Goal: Information Seeking & Learning: Learn about a topic

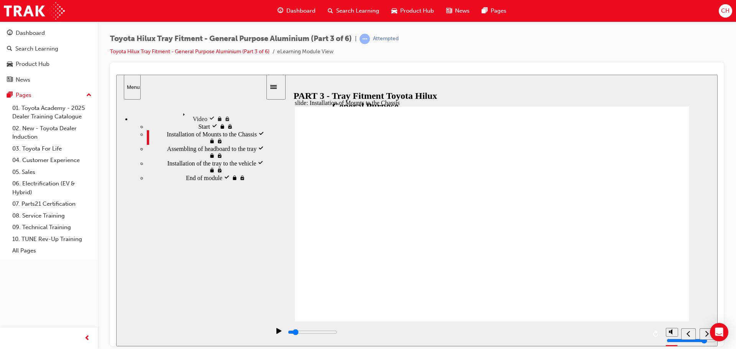
click at [277, 333] on icon "play/pause" at bounding box center [278, 331] width 5 height 6
type input "234400"
click at [403, 14] on span "Product Hub" at bounding box center [417, 11] width 34 height 9
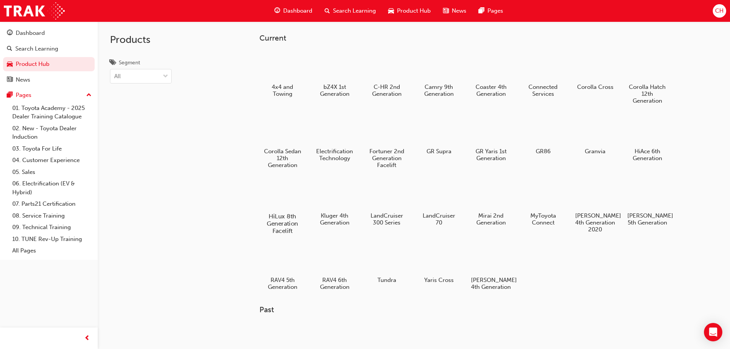
click at [278, 213] on h5 "HiLux 8th Generation Facelift" at bounding box center [282, 224] width 43 height 22
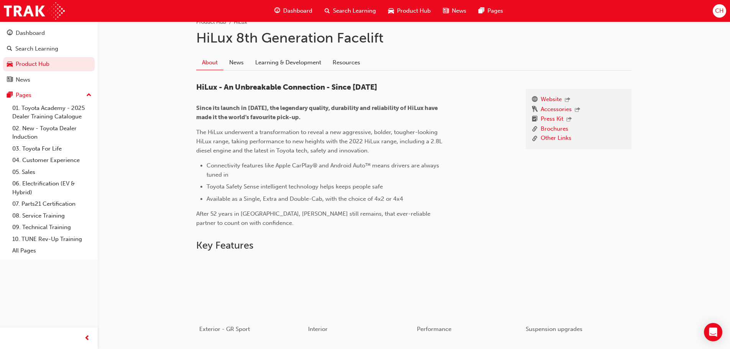
scroll to position [153, 0]
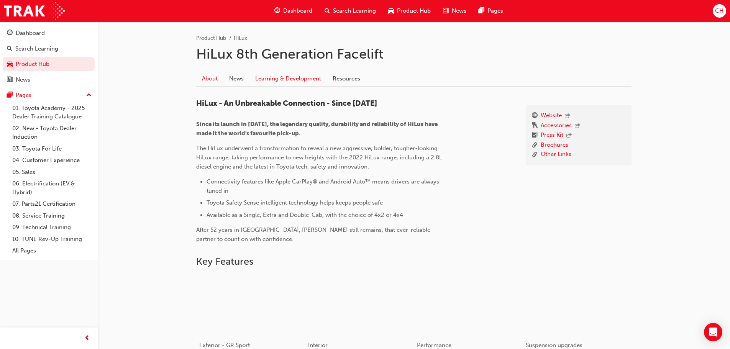
click at [284, 74] on link "Learning & Development" at bounding box center [287, 79] width 77 height 15
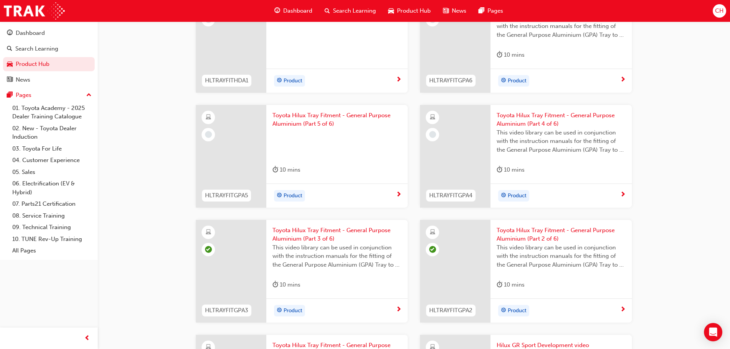
scroll to position [498, 0]
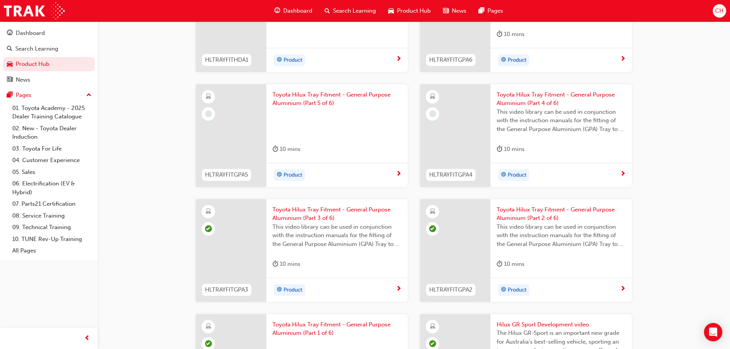
click at [619, 175] on div "Product" at bounding box center [558, 174] width 123 height 11
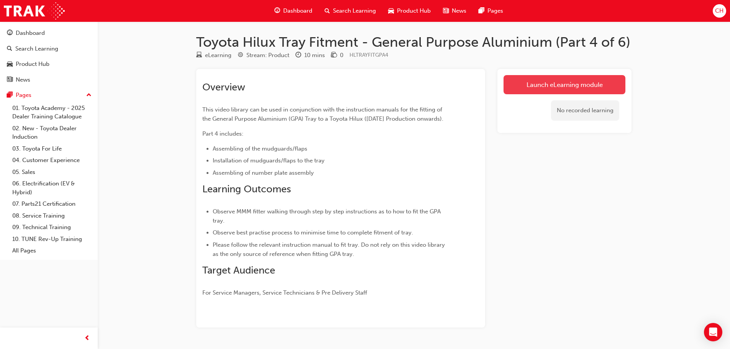
click at [545, 88] on link "Launch eLearning module" at bounding box center [565, 84] width 122 height 19
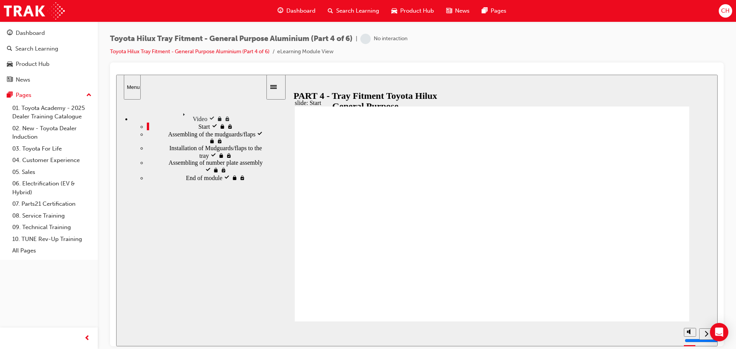
type input "139500"
click at [417, 5] on div "Product Hub" at bounding box center [412, 11] width 55 height 16
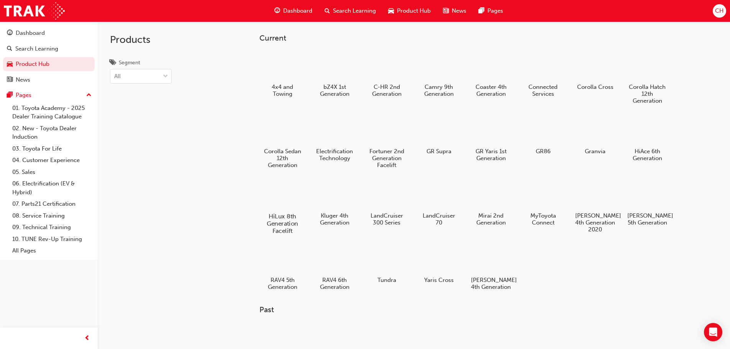
click at [287, 198] on div at bounding box center [282, 194] width 43 height 31
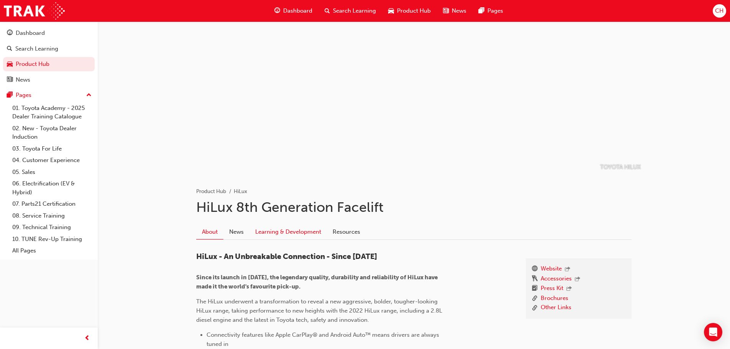
click at [295, 233] on link "Learning & Development" at bounding box center [287, 232] width 77 height 15
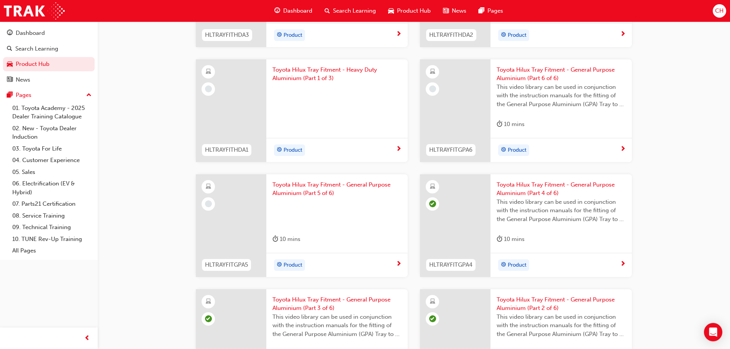
scroll to position [422, 0]
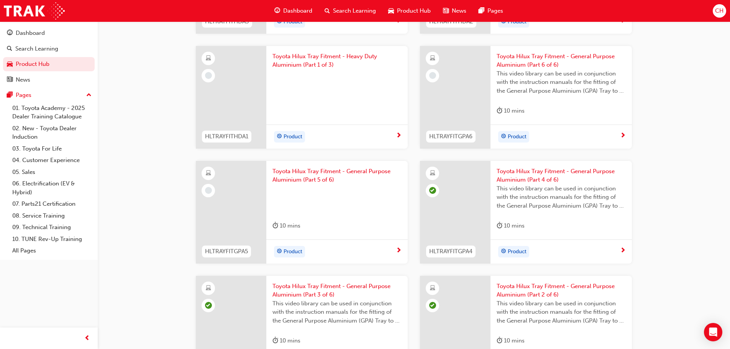
click at [383, 243] on div "Product" at bounding box center [336, 251] width 141 height 24
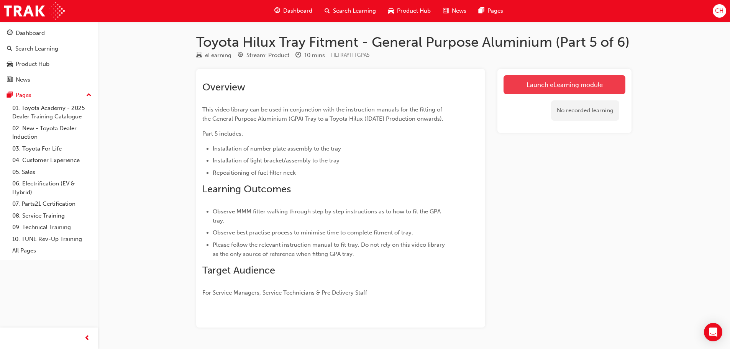
click at [527, 89] on link "Launch eLearning module" at bounding box center [565, 84] width 122 height 19
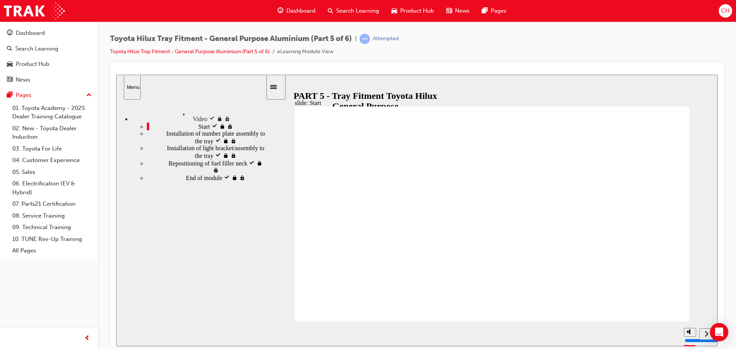
click at [274, 334] on div "play/pause" at bounding box center [278, 334] width 13 height 13
click at [273, 335] on div "play/pause" at bounding box center [278, 334] width 13 height 13
type input "2900"
click at [277, 333] on rect "play/pause" at bounding box center [277, 330] width 1 height 5
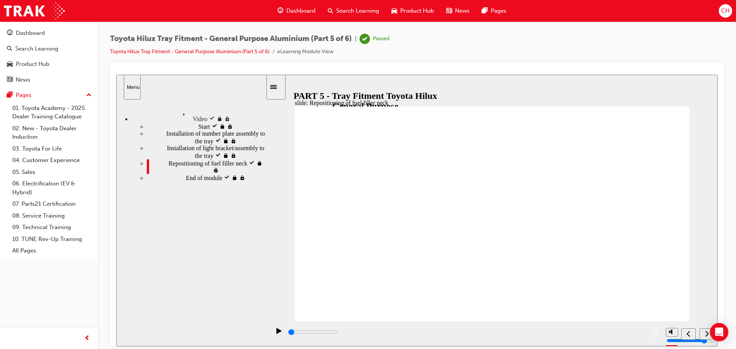
click at [414, 11] on span "Product Hub" at bounding box center [417, 11] width 34 height 9
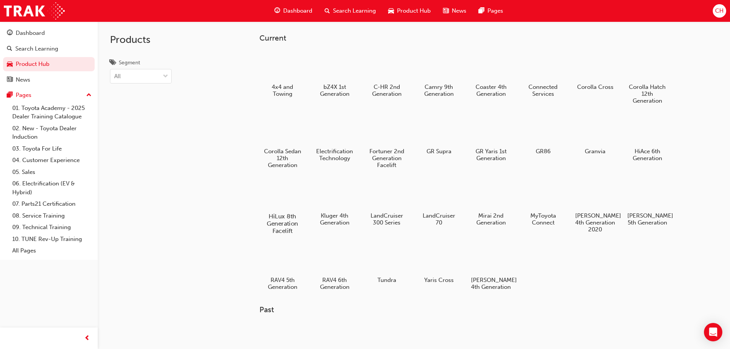
click at [299, 204] on div at bounding box center [282, 194] width 43 height 31
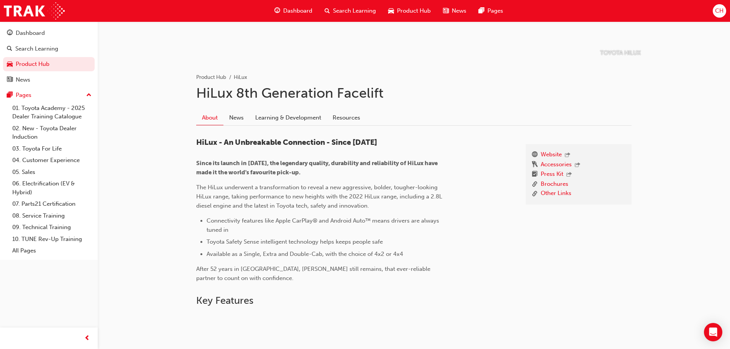
scroll to position [115, 0]
click at [284, 121] on link "Learning & Development" at bounding box center [287, 117] width 77 height 15
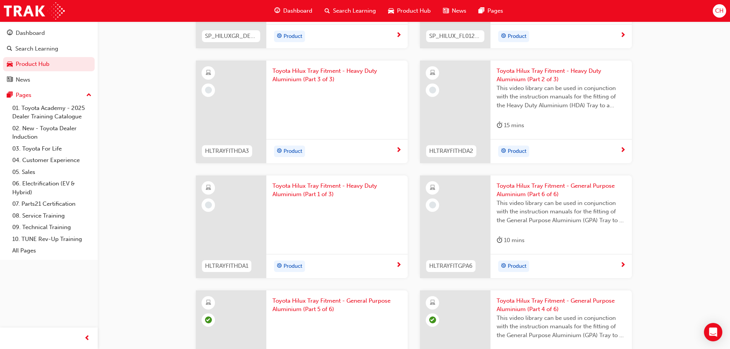
scroll to position [307, 0]
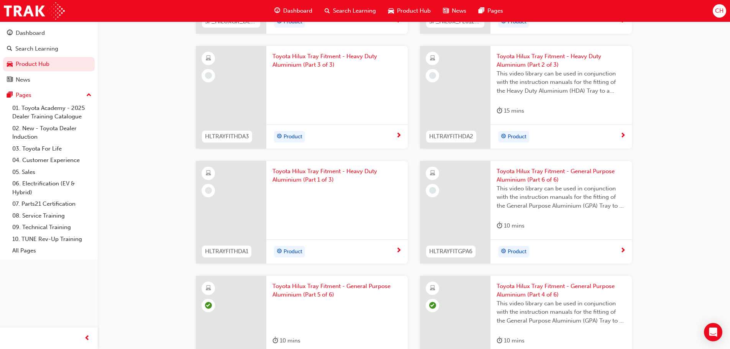
click at [620, 250] on span "next-icon" at bounding box center [623, 251] width 6 height 7
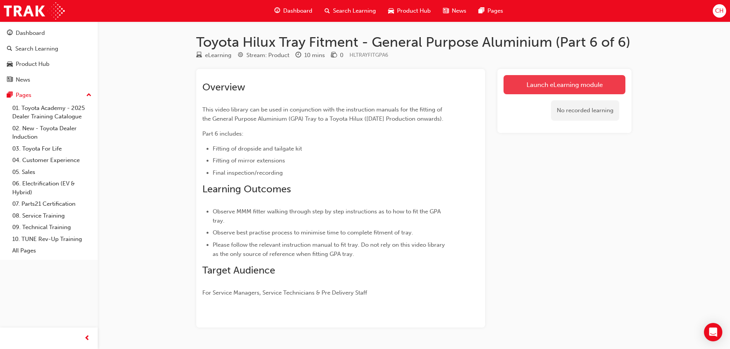
click at [560, 84] on link "Launch eLearning module" at bounding box center [565, 84] width 122 height 19
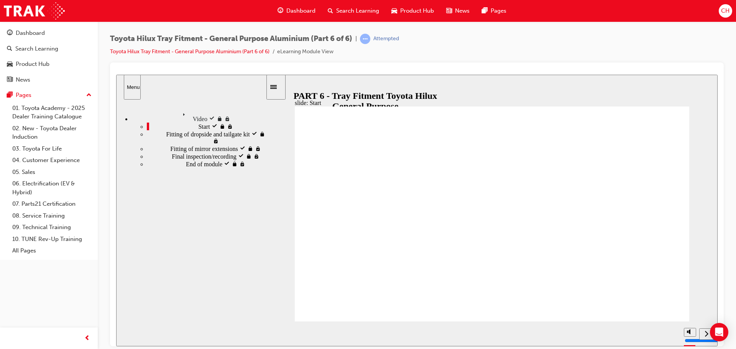
click at [277, 333] on rect "play/pause" at bounding box center [277, 330] width 1 height 5
click at [273, 333] on div "play/pause" at bounding box center [278, 334] width 13 height 13
type input "24700"
click at [403, 12] on span "Product Hub" at bounding box center [417, 11] width 34 height 9
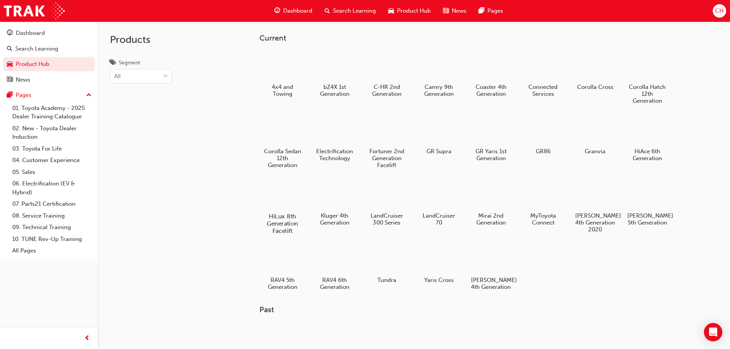
click at [279, 202] on div at bounding box center [282, 194] width 43 height 31
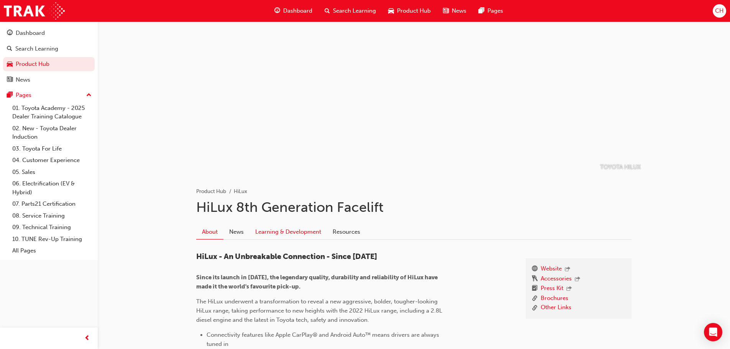
click at [307, 235] on link "Learning & Development" at bounding box center [287, 232] width 77 height 15
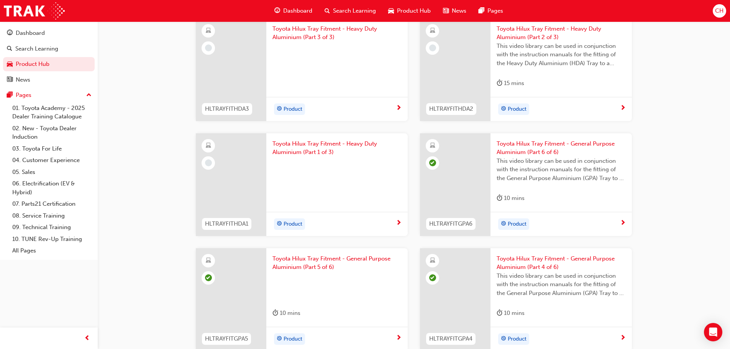
scroll to position [345, 0]
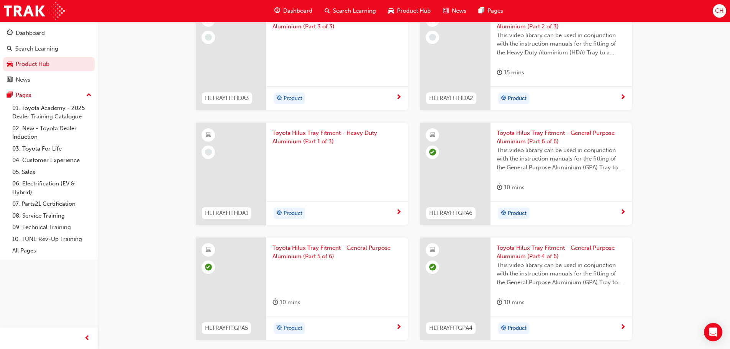
click at [396, 212] on span "next-icon" at bounding box center [399, 212] width 6 height 7
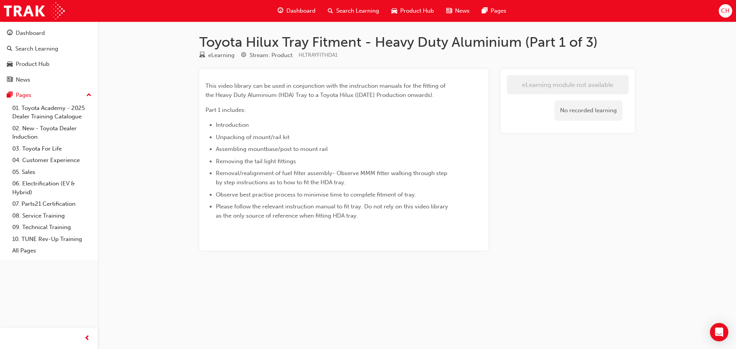
click at [405, 10] on span "Product Hub" at bounding box center [417, 11] width 34 height 9
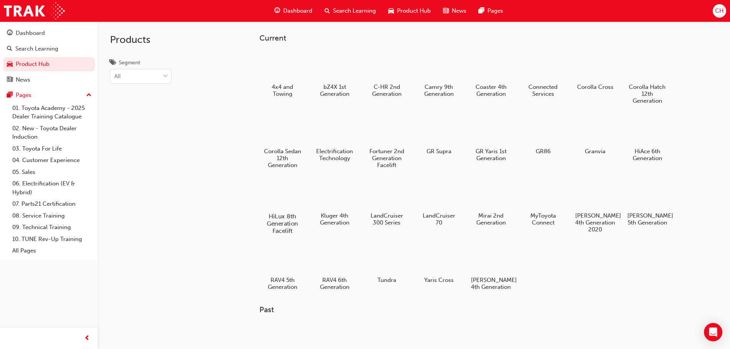
click at [294, 197] on div at bounding box center [282, 194] width 43 height 31
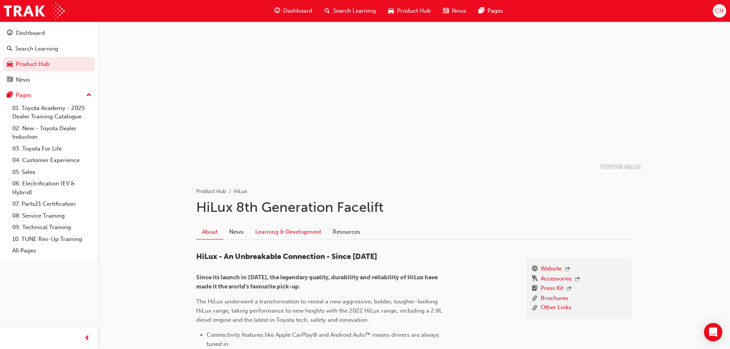
click at [286, 230] on link "Learning & Development" at bounding box center [287, 232] width 77 height 15
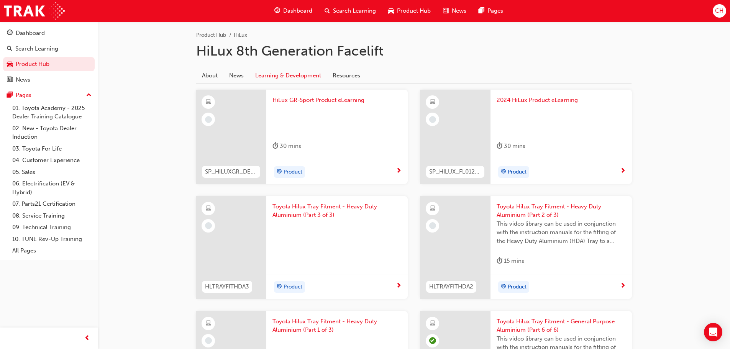
scroll to position [153, 0]
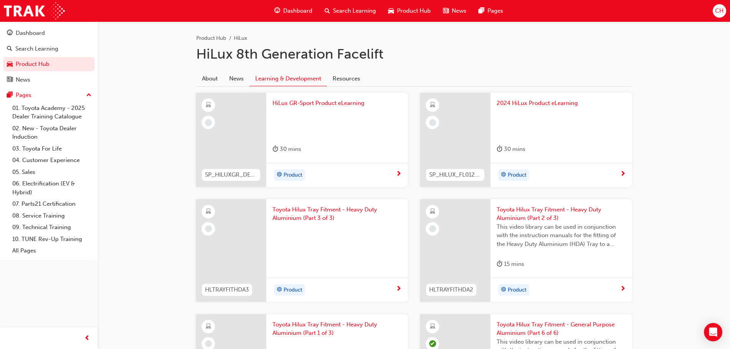
click at [623, 289] on span "next-icon" at bounding box center [623, 289] width 6 height 7
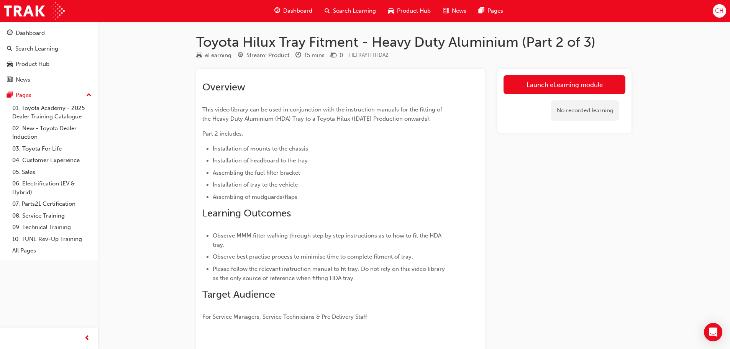
click at [415, 11] on span "Product Hub" at bounding box center [414, 11] width 34 height 9
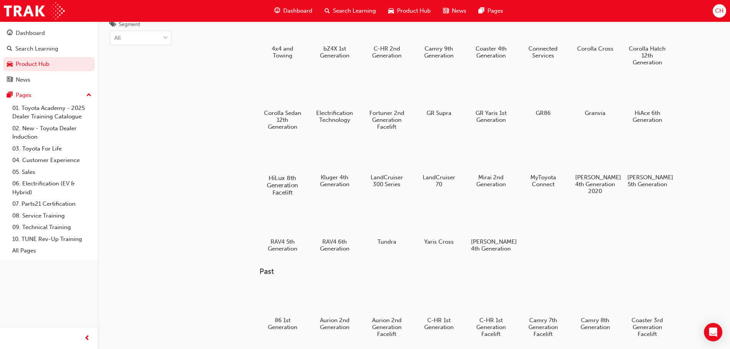
click at [270, 148] on div at bounding box center [282, 156] width 43 height 31
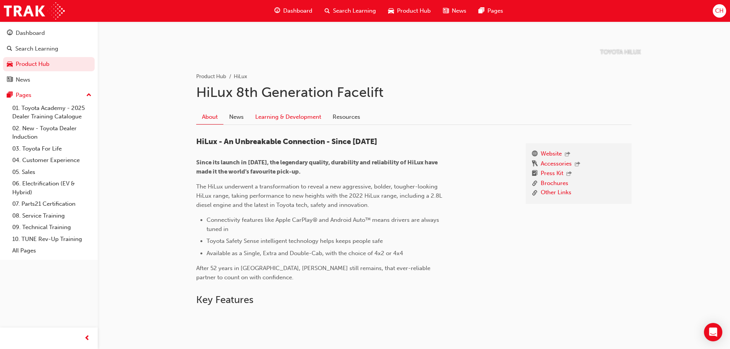
click at [288, 116] on link "Learning & Development" at bounding box center [287, 117] width 77 height 15
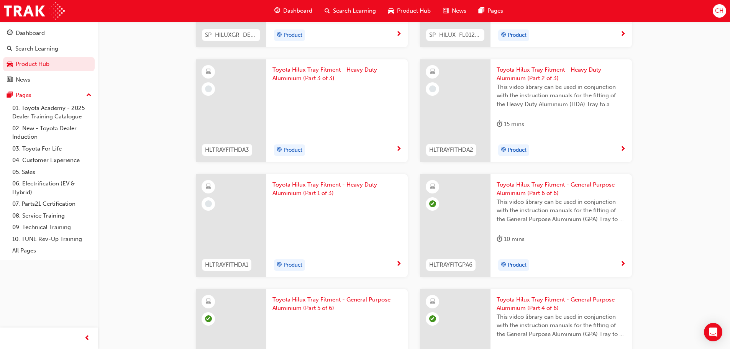
scroll to position [307, 0]
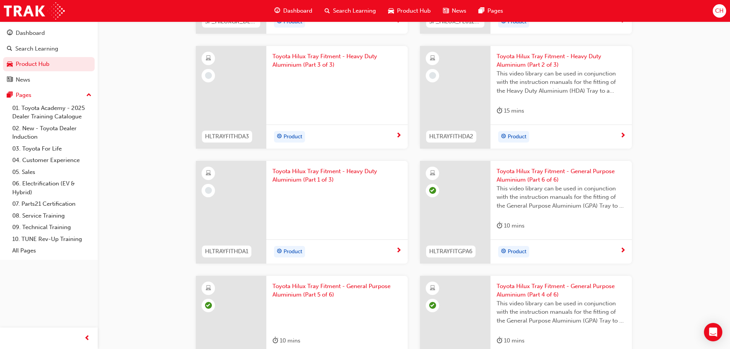
click at [400, 243] on div "Product" at bounding box center [336, 251] width 141 height 24
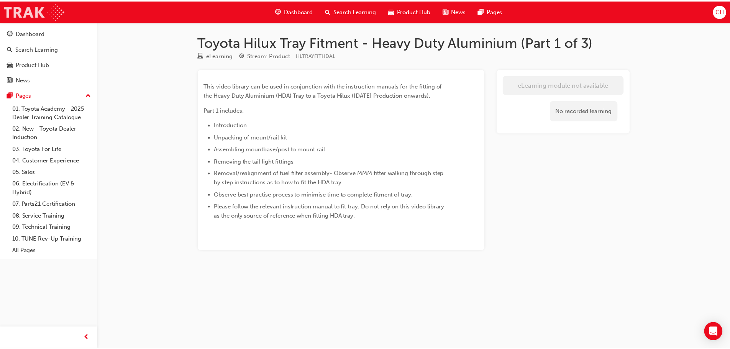
scroll to position [307, 0]
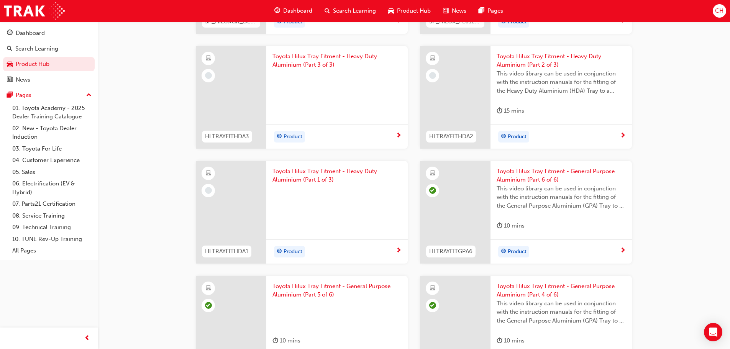
click at [300, 174] on span "Toyota Hilux Tray Fitment - Heavy Duty Aluminium (Part 1 of 3)" at bounding box center [336, 175] width 129 height 17
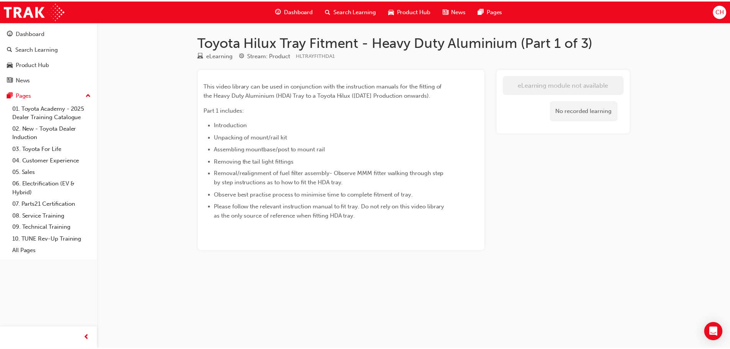
scroll to position [307, 0]
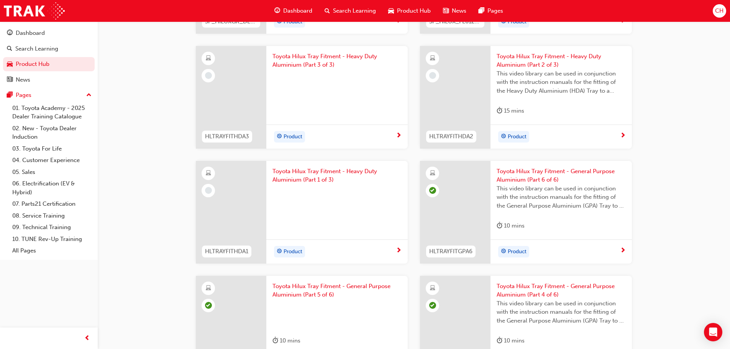
click at [574, 55] on span "Toyota Hilux Tray Fitment - Heavy Duty Aluminium (Part 2 of 3)" at bounding box center [561, 60] width 129 height 17
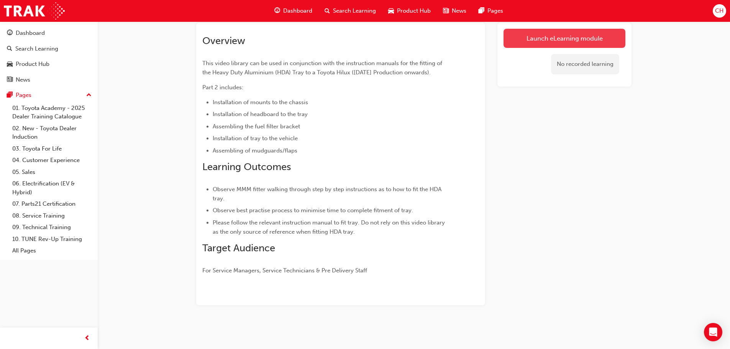
click at [570, 39] on link "Launch eLearning module" at bounding box center [565, 38] width 122 height 19
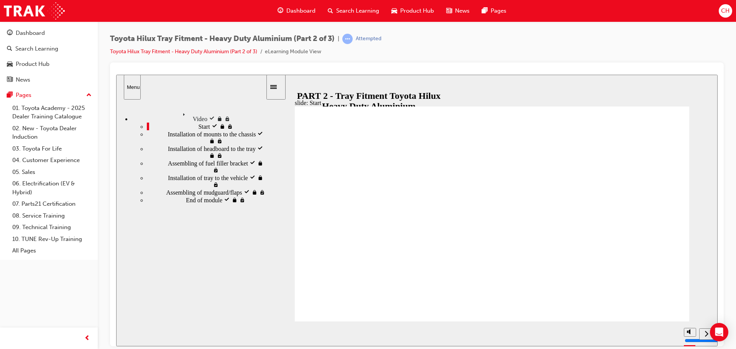
type input "161500"
click at [704, 334] on div "next" at bounding box center [706, 334] width 8 height 8
click at [280, 333] on rect "play/pause" at bounding box center [280, 330] width 1 height 5
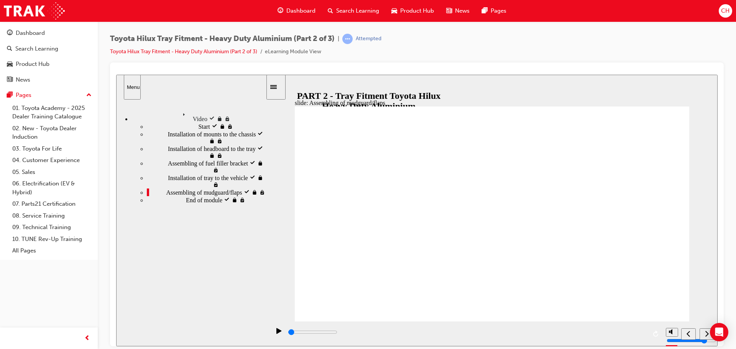
click at [277, 331] on icon "play/pause" at bounding box center [278, 331] width 5 height 6
type input "227600"
click at [411, 10] on span "Product Hub" at bounding box center [417, 11] width 34 height 9
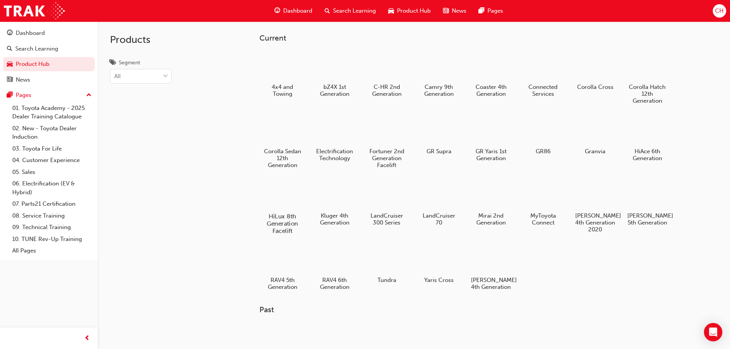
click at [296, 196] on div at bounding box center [282, 194] width 43 height 31
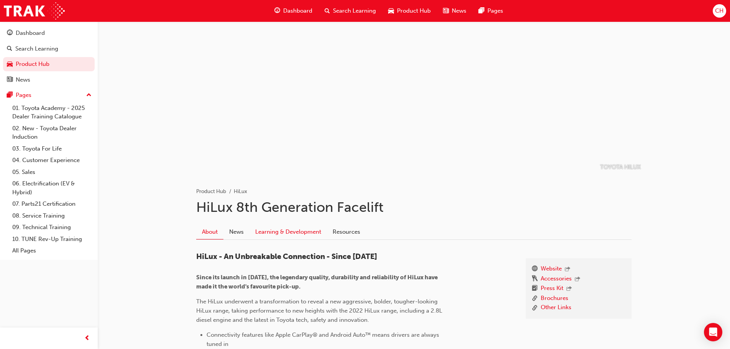
click at [296, 228] on link "Learning & Development" at bounding box center [287, 232] width 77 height 15
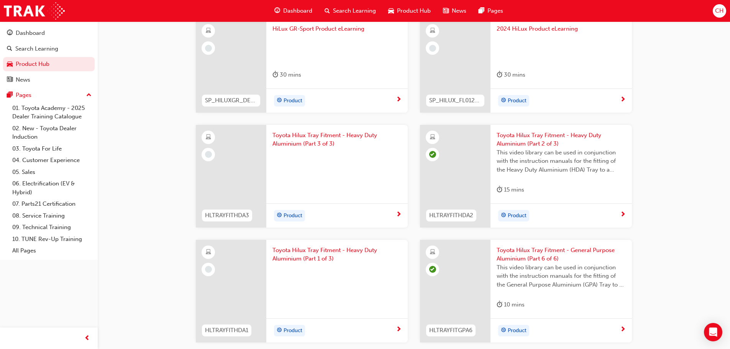
scroll to position [230, 0]
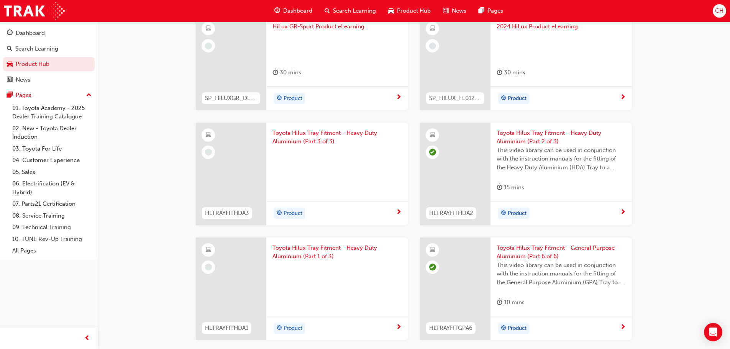
click at [398, 216] on span "next-icon" at bounding box center [399, 212] width 6 height 7
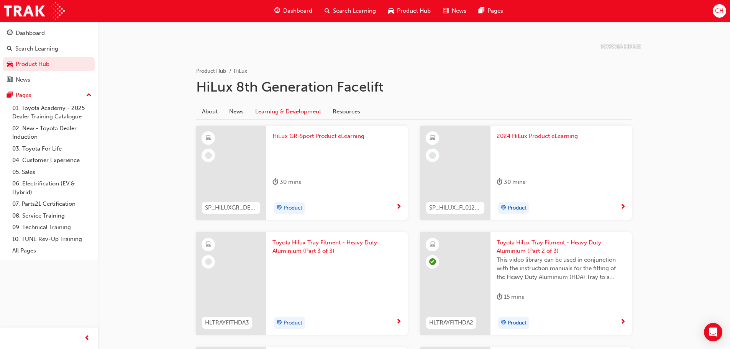
scroll to position [115, 0]
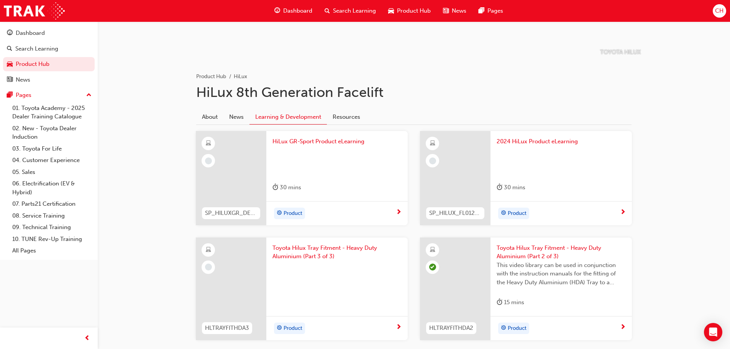
click at [618, 199] on div "2024 HiLux Product eLearning 30 mins" at bounding box center [560, 166] width 141 height 70
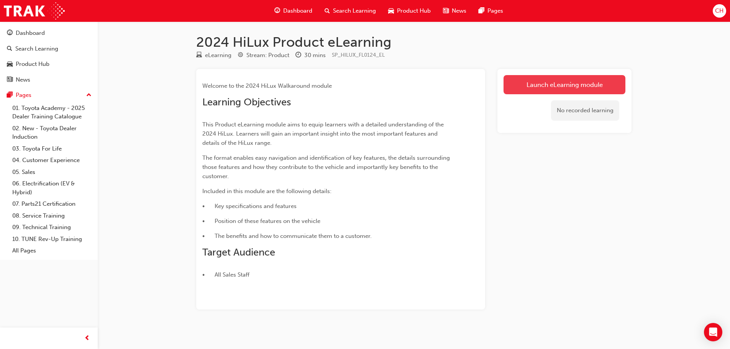
click at [554, 86] on link "Launch eLearning module" at bounding box center [565, 84] width 122 height 19
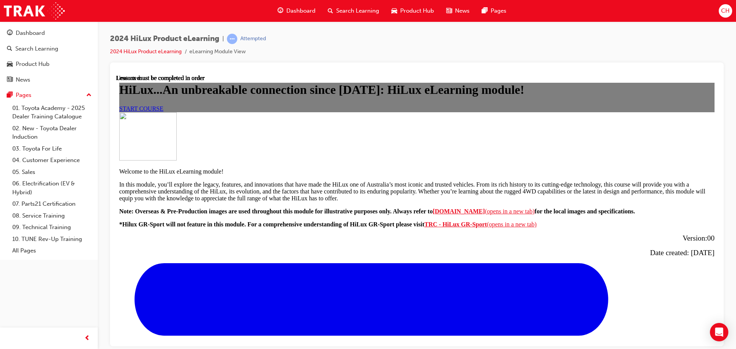
click at [163, 112] on link "START COURSE" at bounding box center [141, 108] width 44 height 7
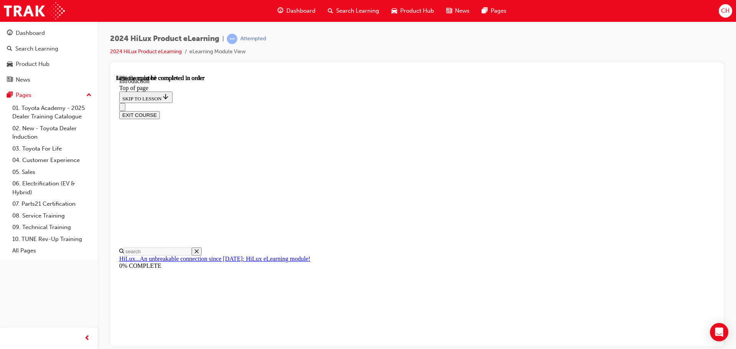
scroll to position [295, 0]
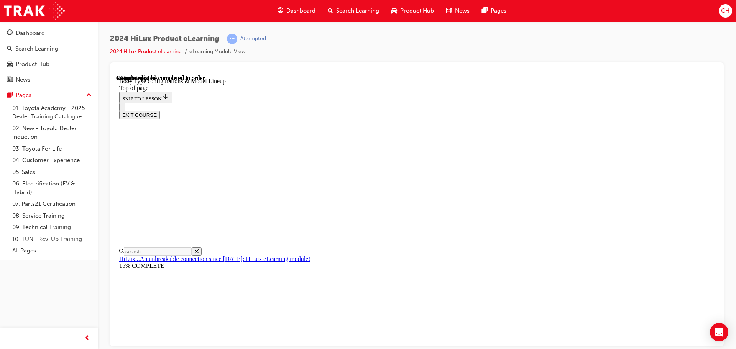
scroll to position [177, 0]
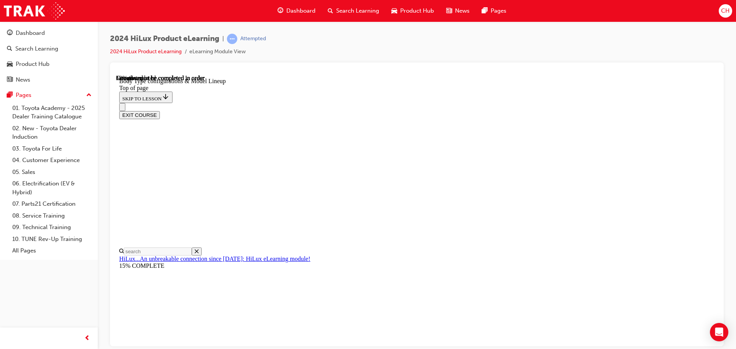
scroll to position [237, 0]
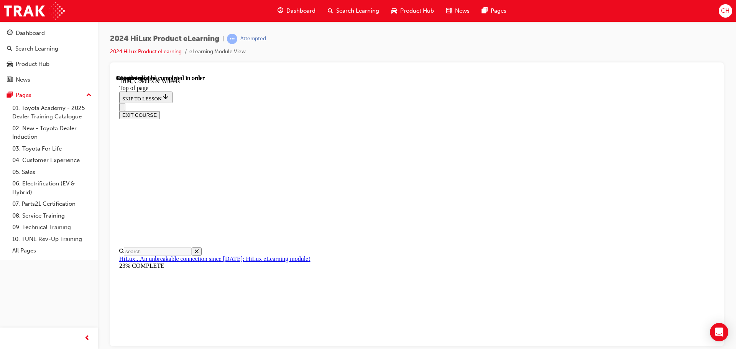
scroll to position [1086, 0]
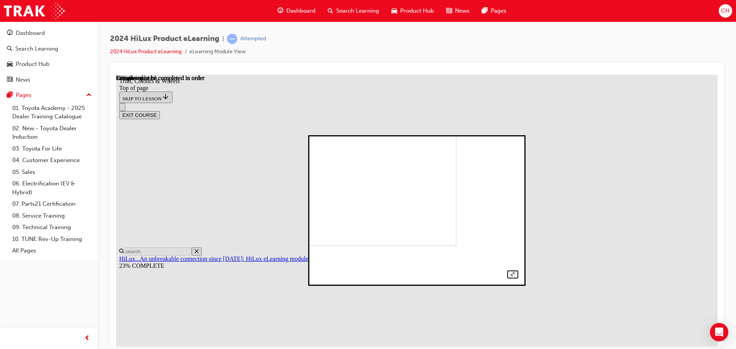
click at [456, 149] on img at bounding box center [360, 179] width 192 height 134
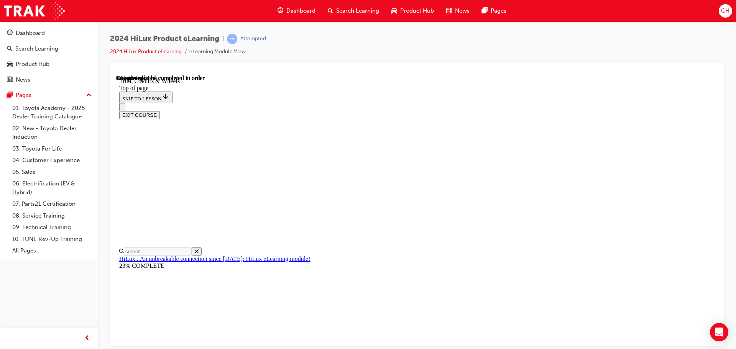
drag, startPoint x: 571, startPoint y: 95, endPoint x: 563, endPoint y: 101, distance: 10.0
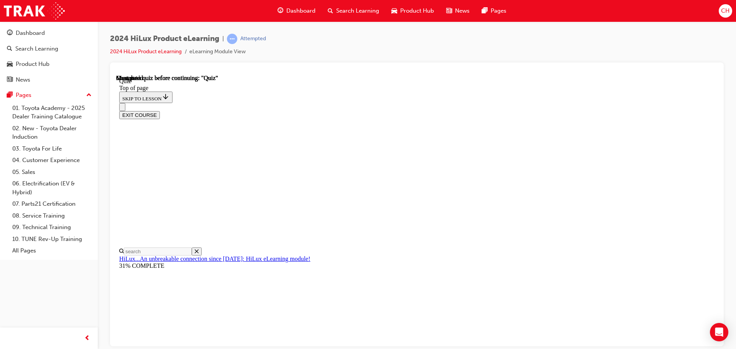
scroll to position [100, 0]
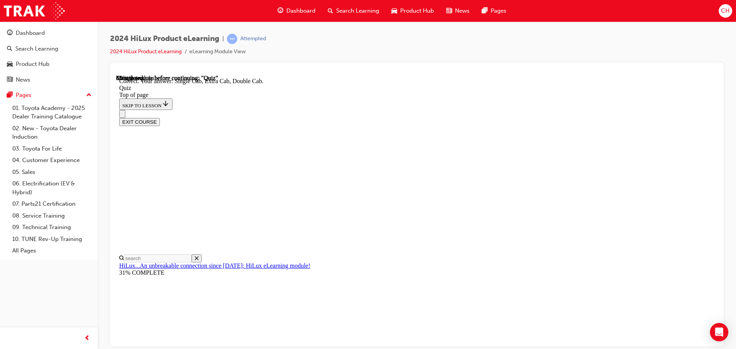
scroll to position [198, 0]
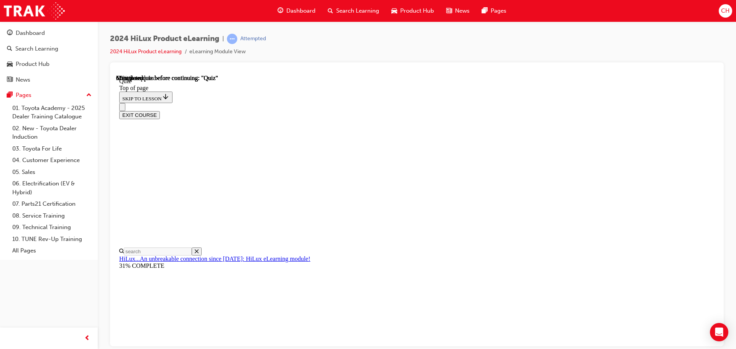
scroll to position [77, 0]
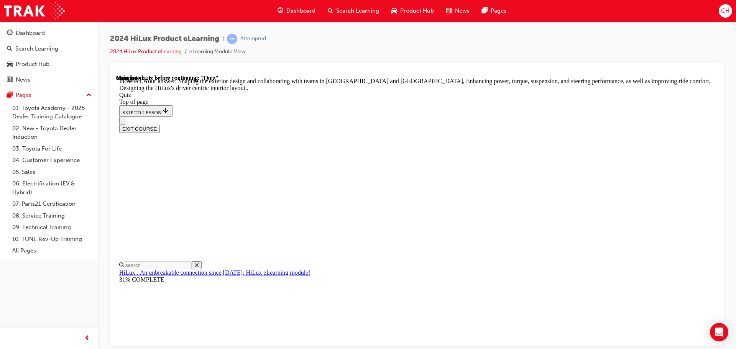
scroll to position [177, 0]
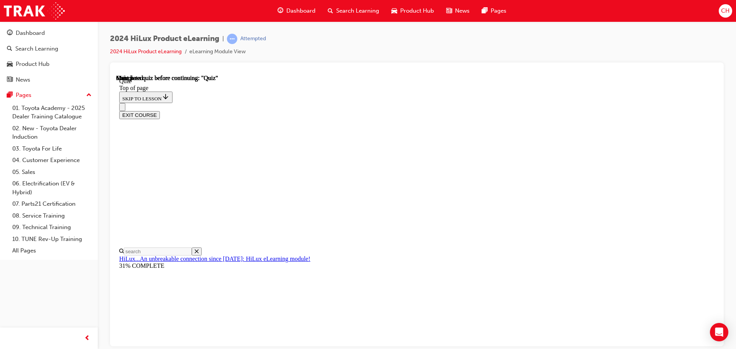
scroll to position [144, 0]
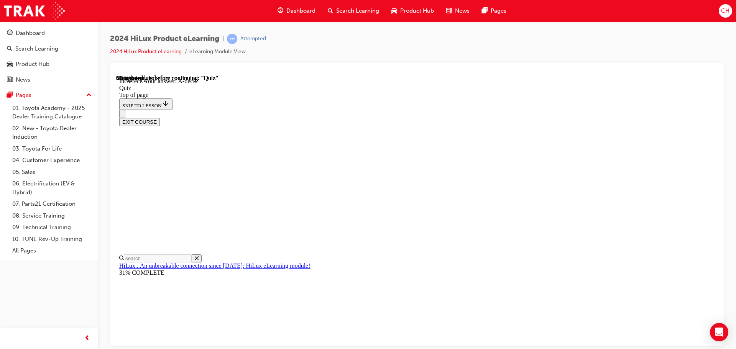
scroll to position [141, 0]
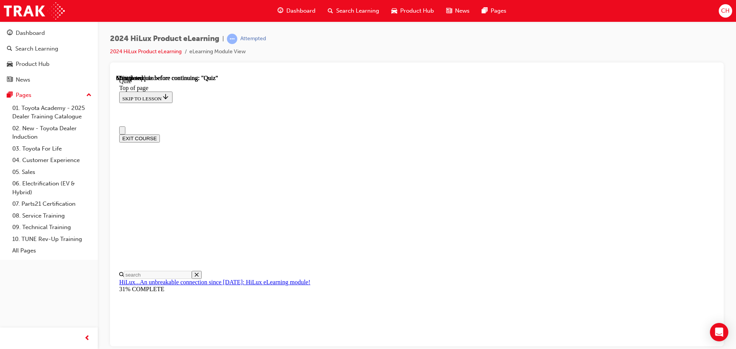
scroll to position [38, 0]
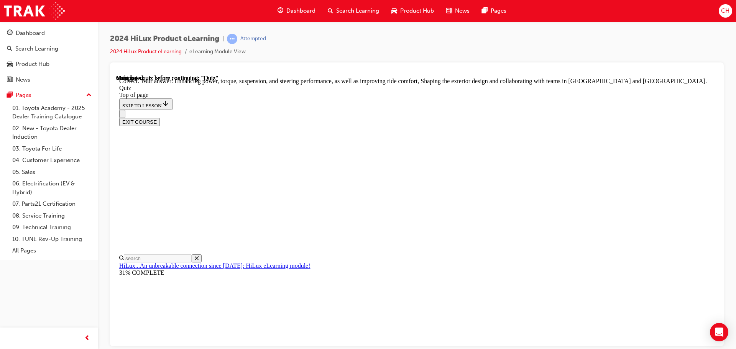
scroll to position [177, 0]
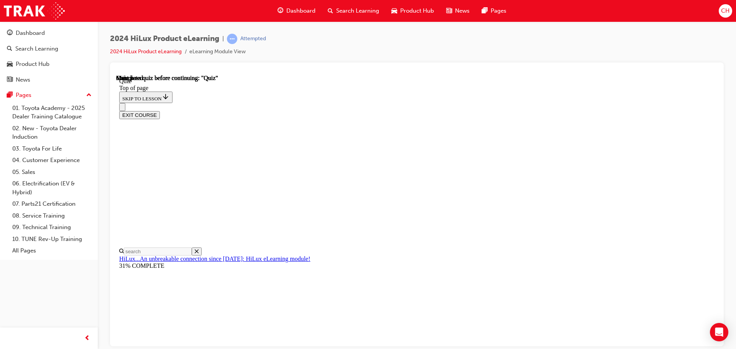
scroll to position [144, 0]
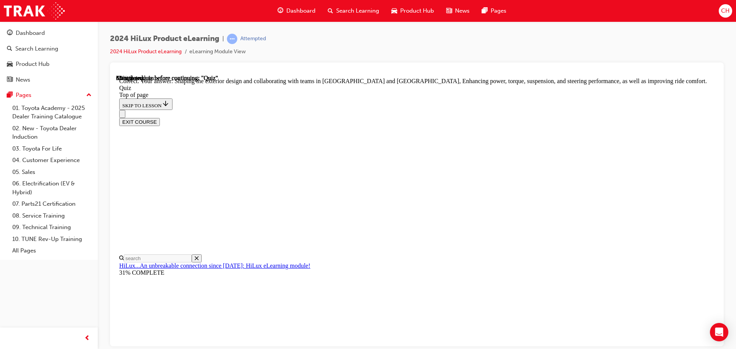
scroll to position [177, 0]
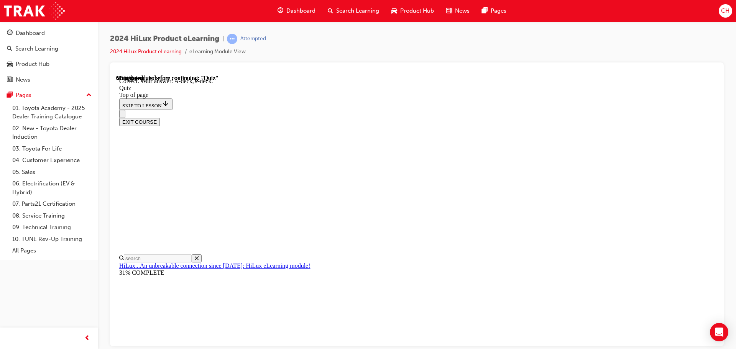
scroll to position [141, 0]
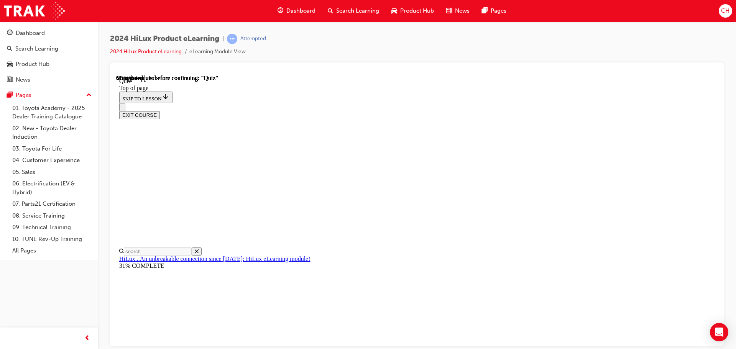
scroll to position [77, 0]
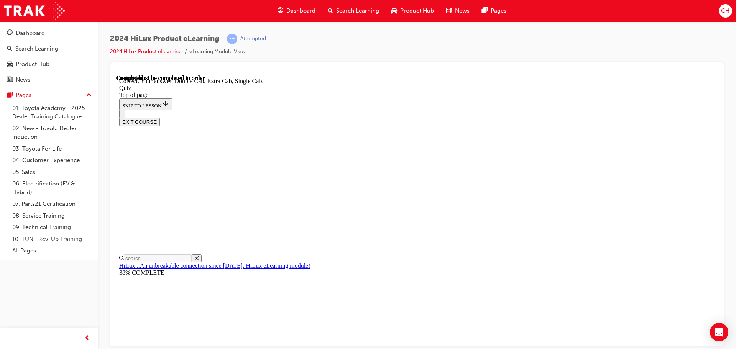
scroll to position [198, 0]
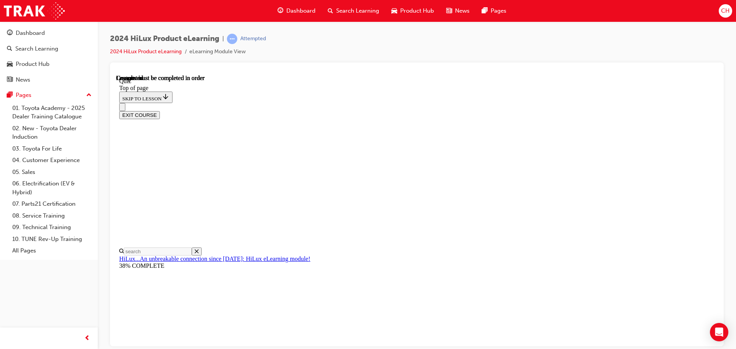
scroll to position [144, 0]
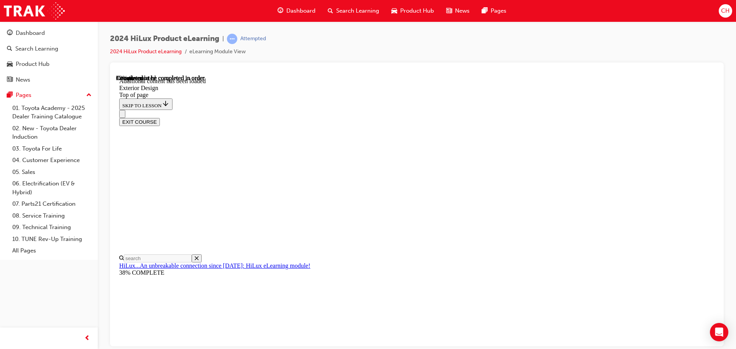
scroll to position [1415, 0]
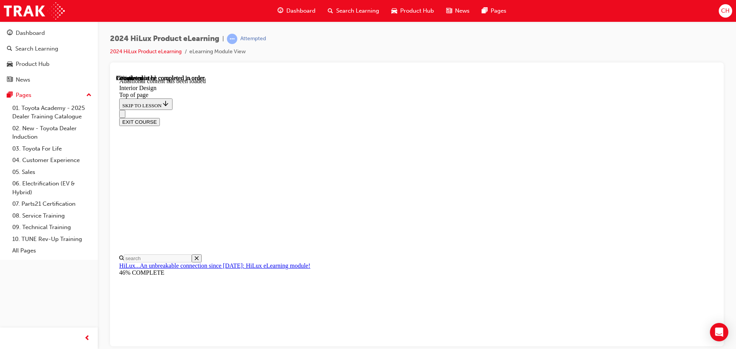
scroll to position [165, 0]
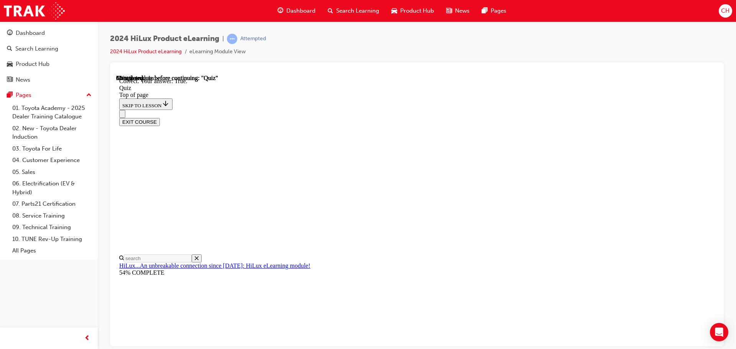
scroll to position [61, 0]
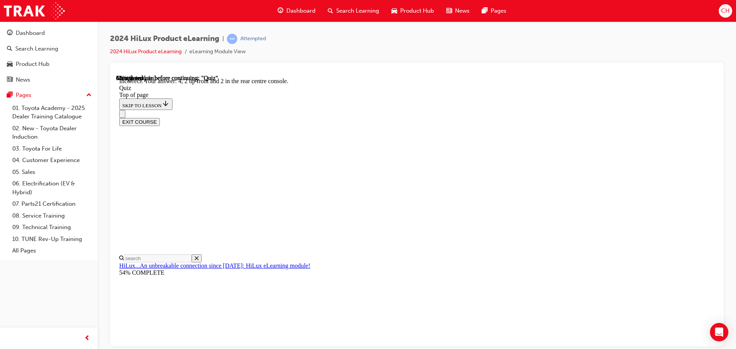
scroll to position [69, 0]
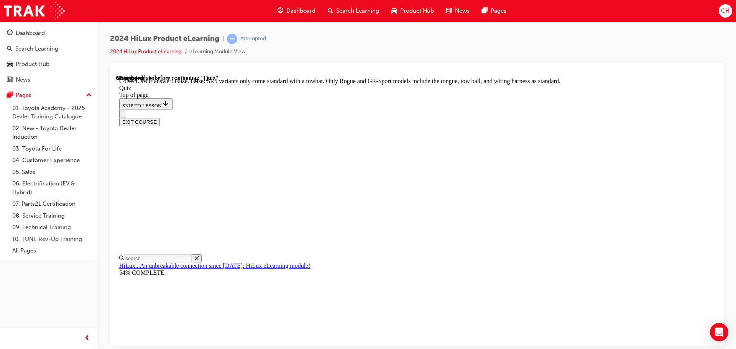
scroll to position [140, 0]
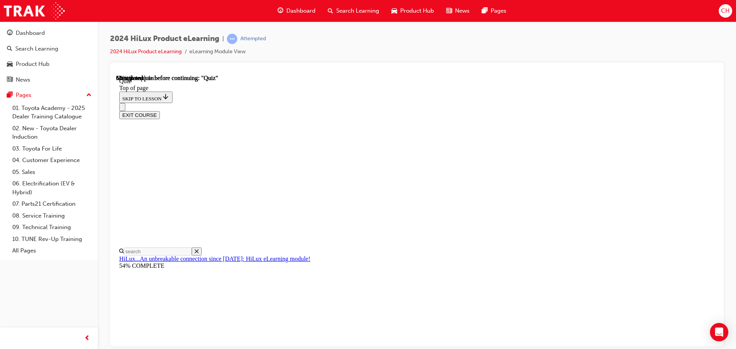
scroll to position [71, 0]
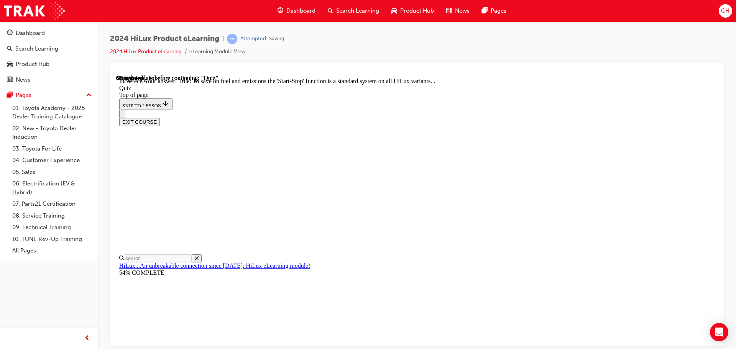
scroll to position [95, 0]
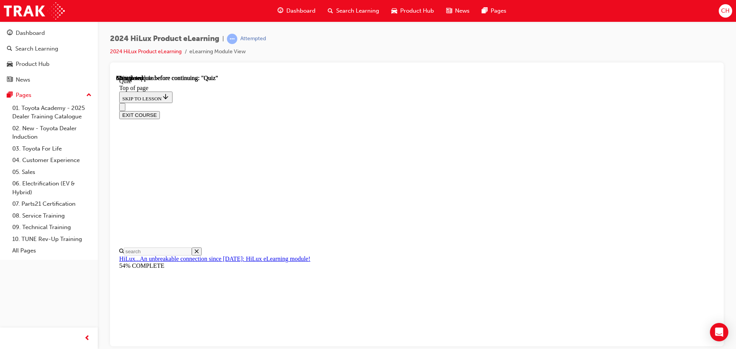
scroll to position [75, 0]
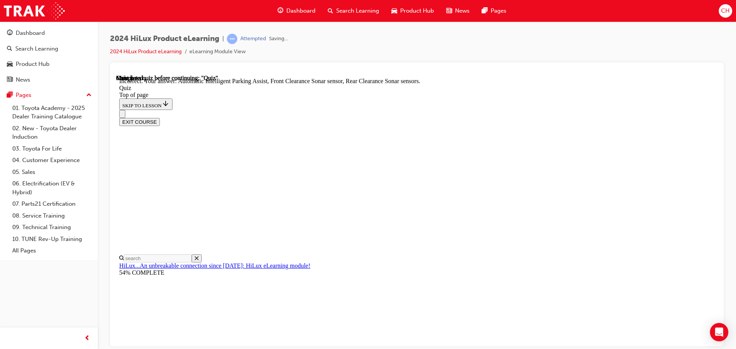
scroll to position [141, 0]
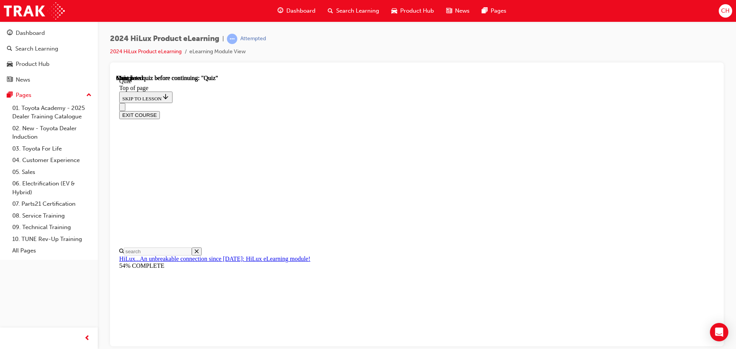
scroll to position [144, 0]
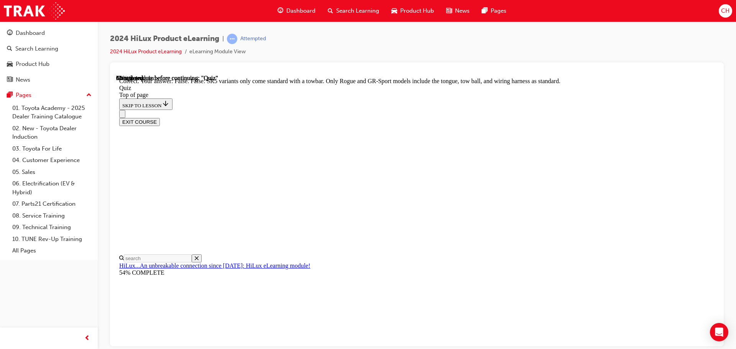
scroll to position [140, 0]
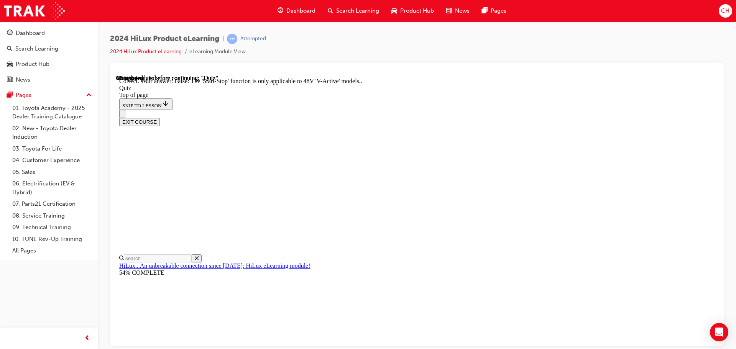
scroll to position [95, 0]
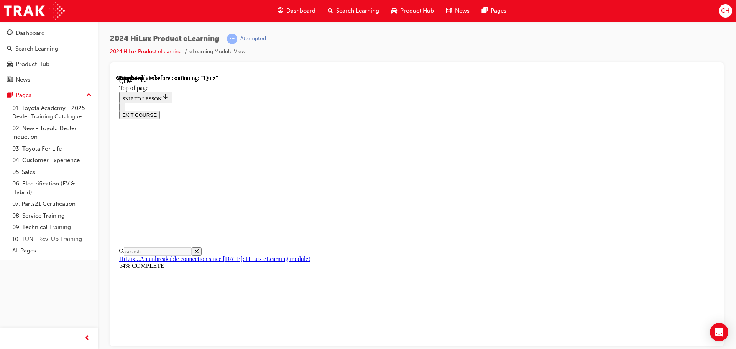
scroll to position [115, 0]
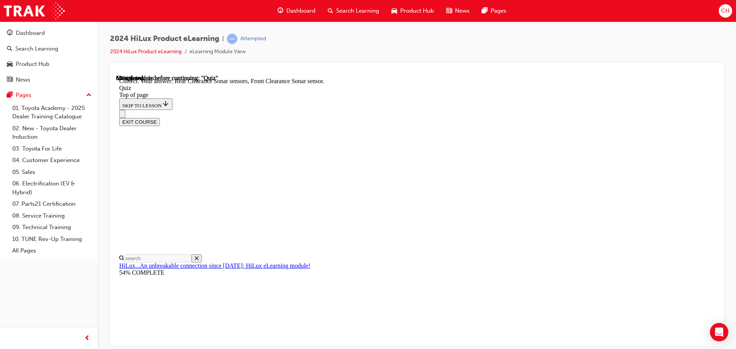
scroll to position [141, 0]
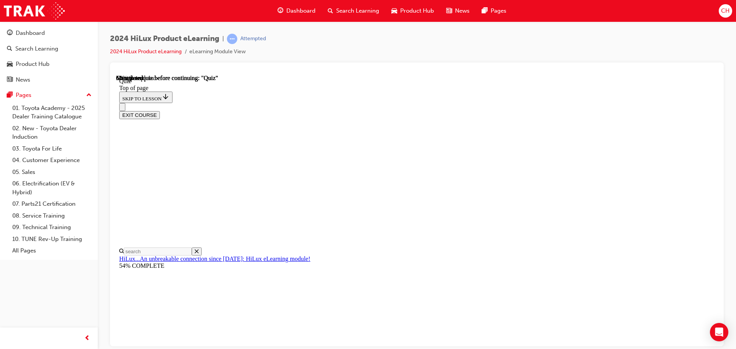
scroll to position [82, 0]
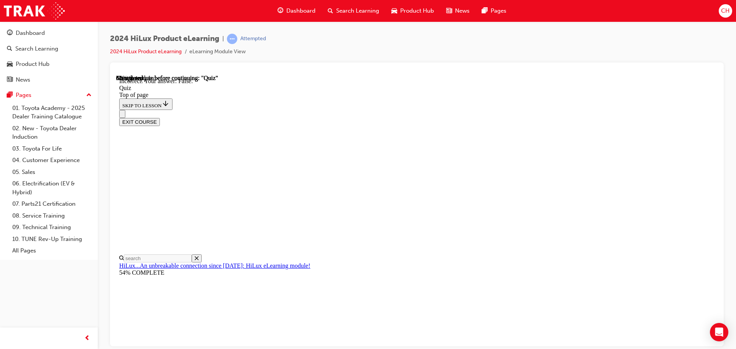
scroll to position [106, 0]
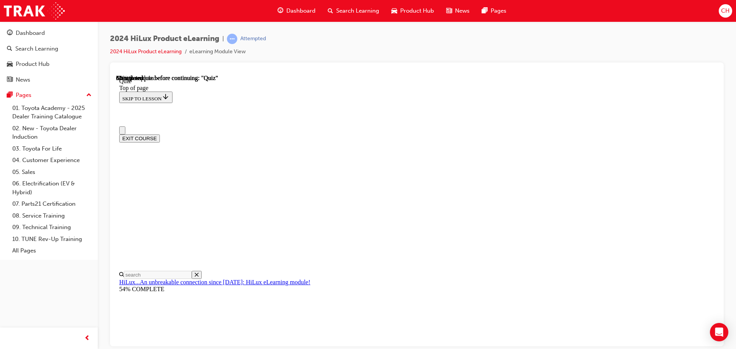
scroll to position [0, 0]
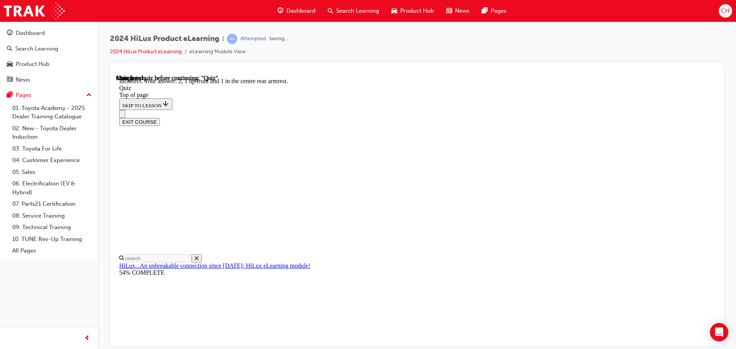
scroll to position [124, 0]
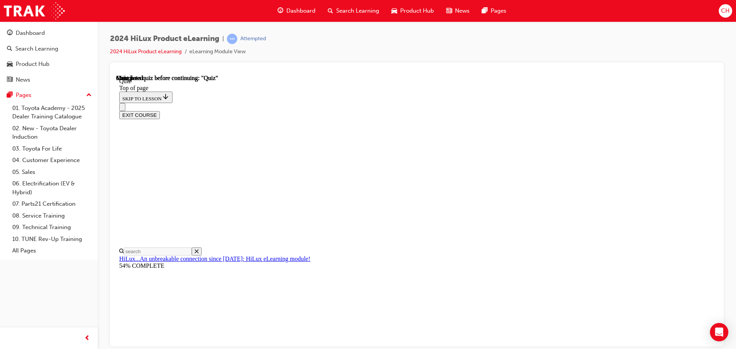
scroll to position [144, 0]
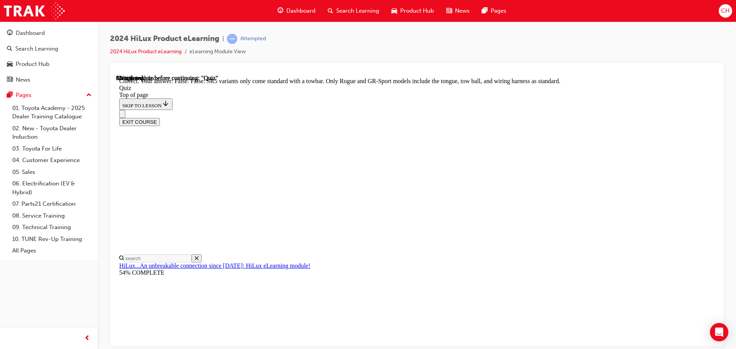
scroll to position [140, 0]
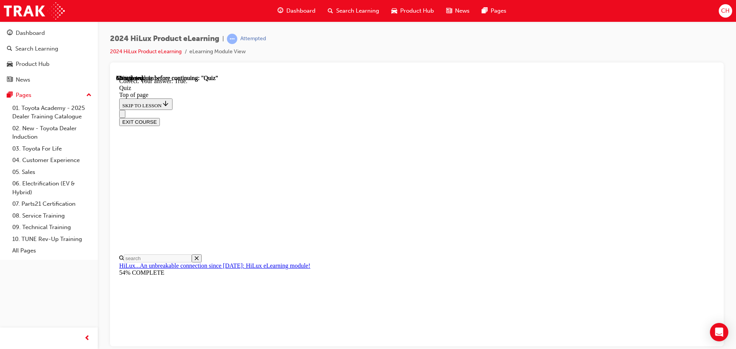
scroll to position [106, 0]
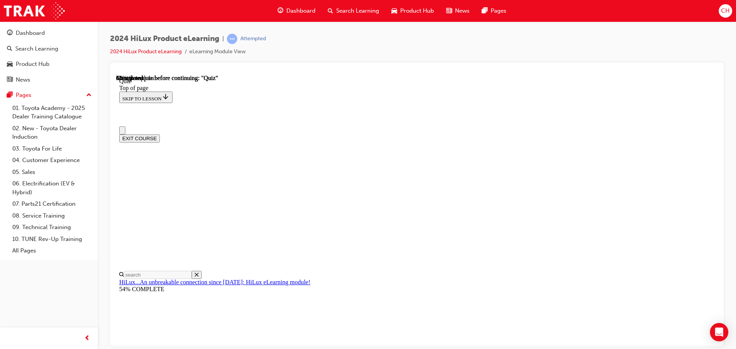
scroll to position [38, 0]
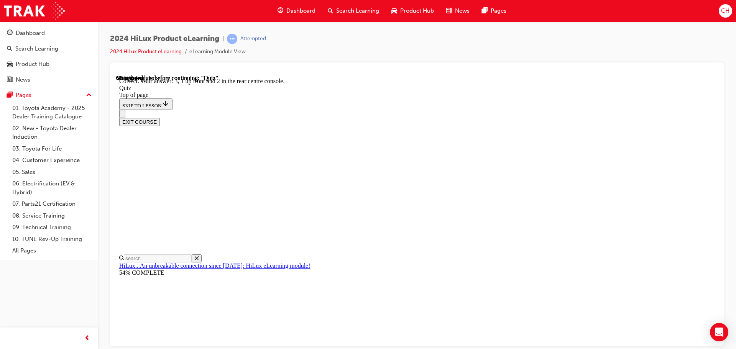
scroll to position [124, 0]
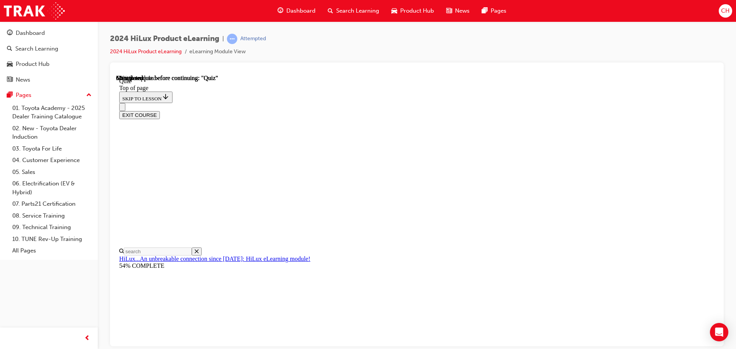
scroll to position [77, 0]
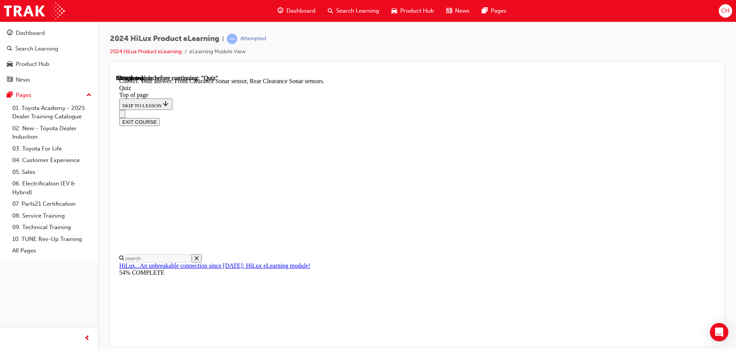
scroll to position [141, 0]
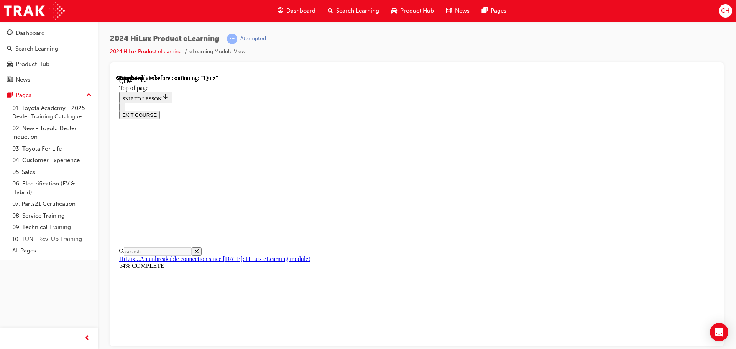
scroll to position [71, 0]
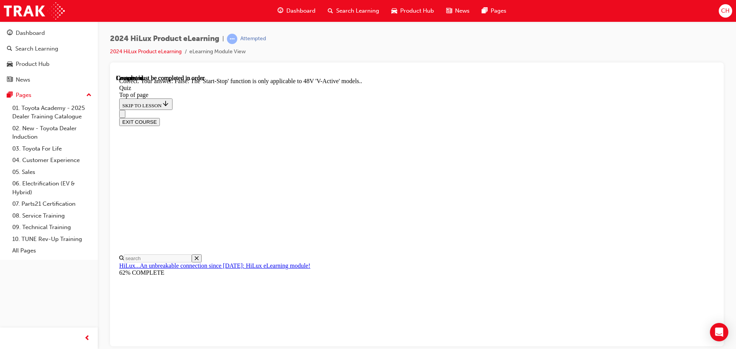
scroll to position [95, 0]
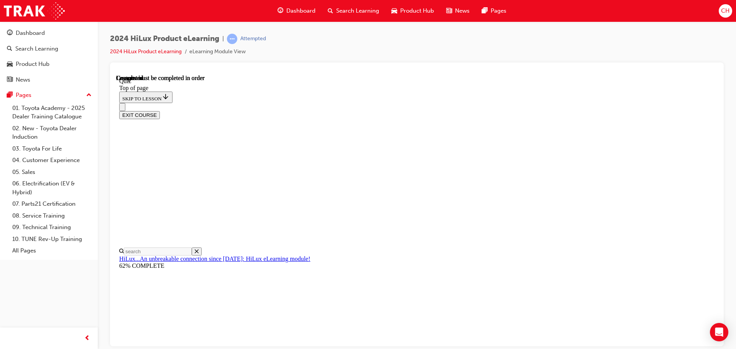
scroll to position [144, 0]
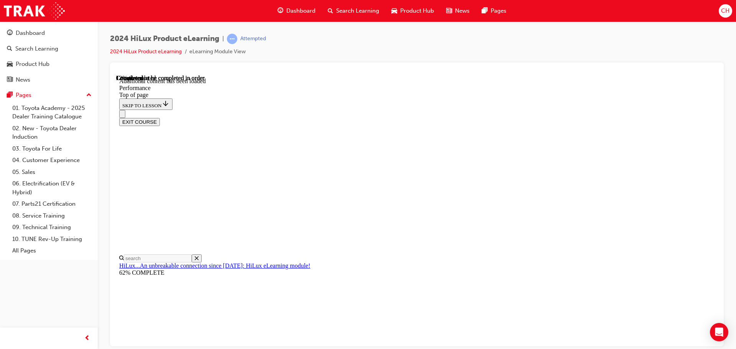
scroll to position [671, 0]
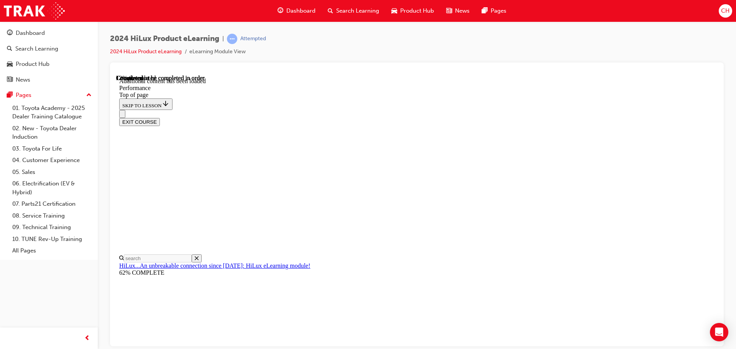
click at [450, 110] on div "EXIT COURSE" at bounding box center [413, 118] width 589 height 16
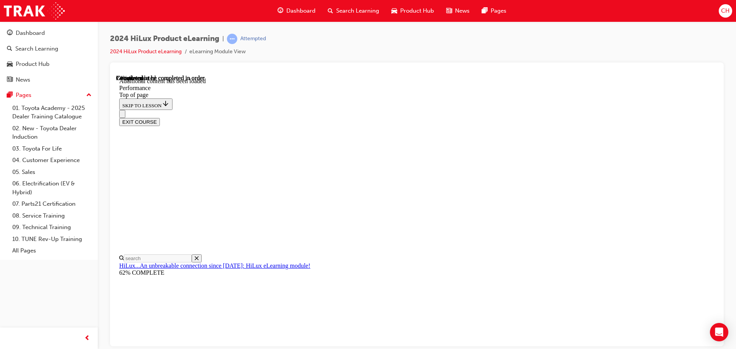
scroll to position [2073, 0]
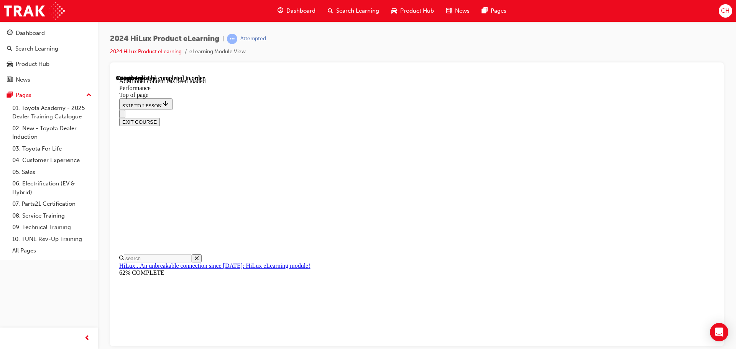
scroll to position [2346, 0]
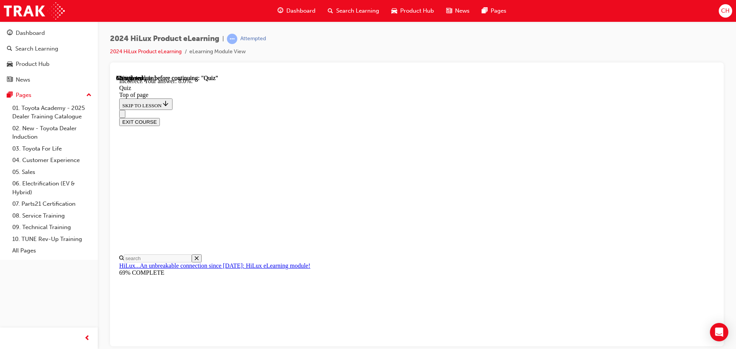
scroll to position [0, 0]
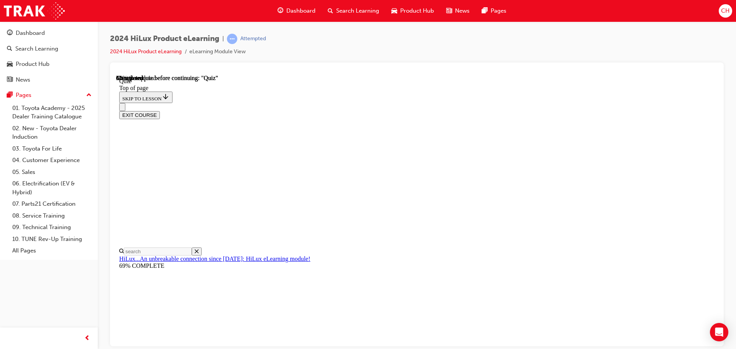
scroll to position [77, 0]
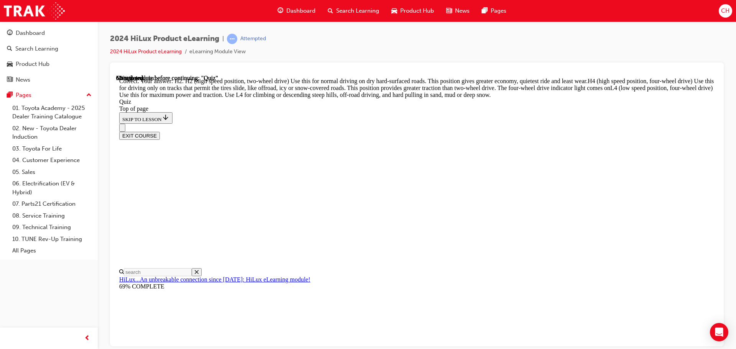
scroll to position [274, 0]
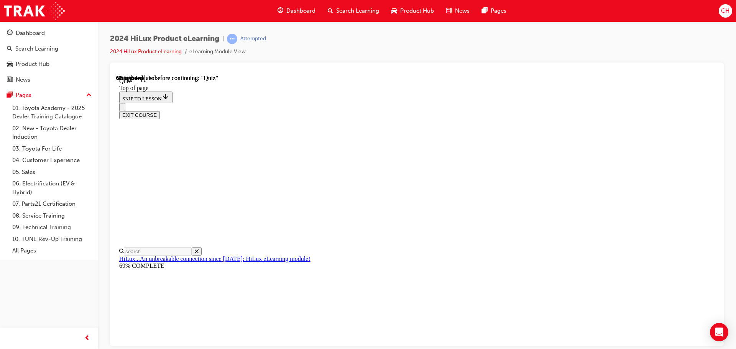
scroll to position [153, 0]
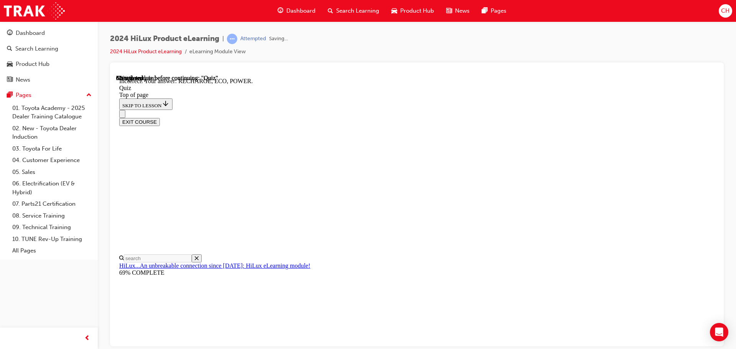
scroll to position [252, 0]
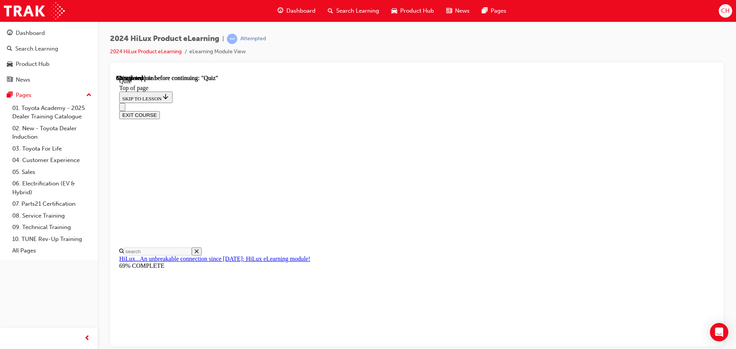
scroll to position [115, 0]
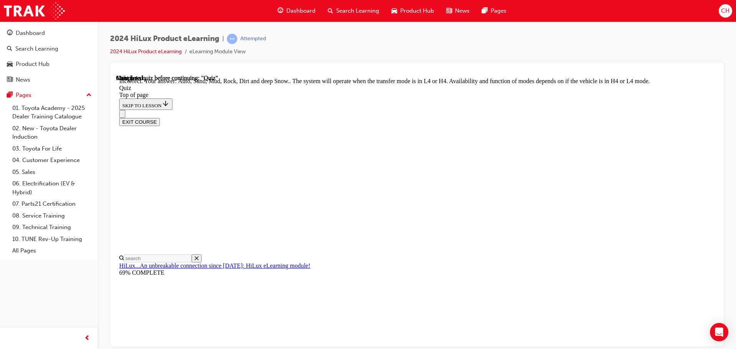
scroll to position [210, 0]
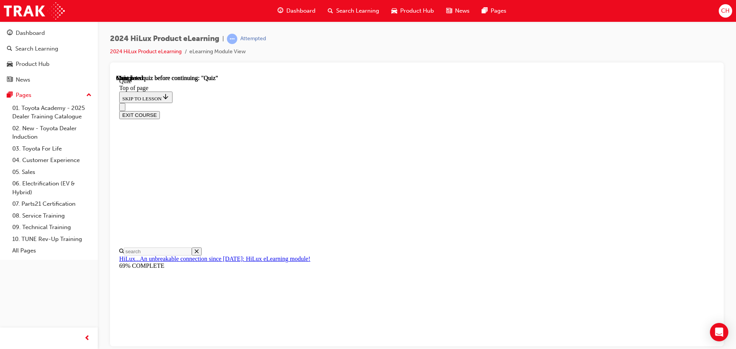
scroll to position [144, 0]
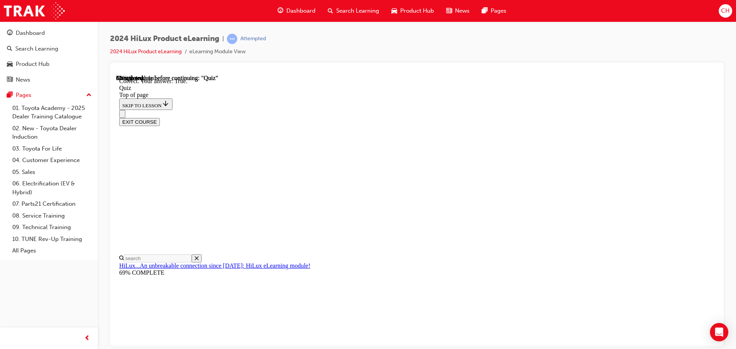
scroll to position [93, 0]
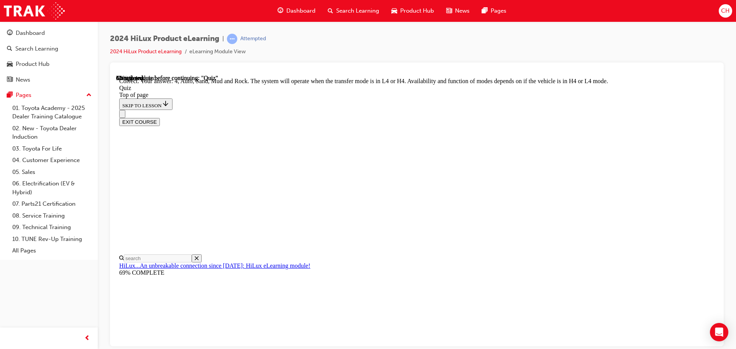
scroll to position [210, 0]
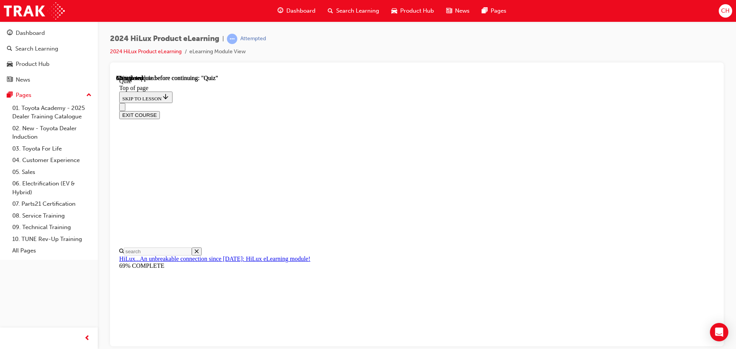
scroll to position [153, 0]
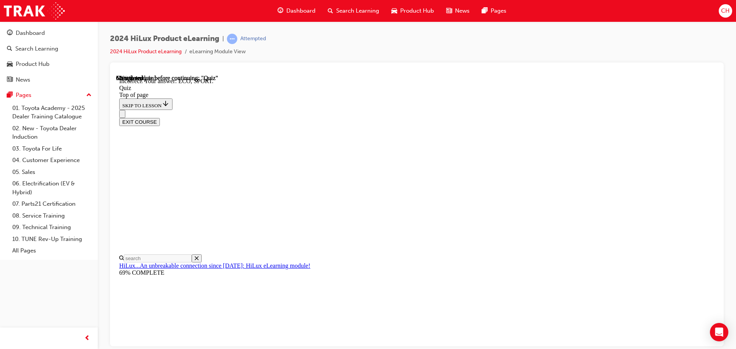
scroll to position [252, 0]
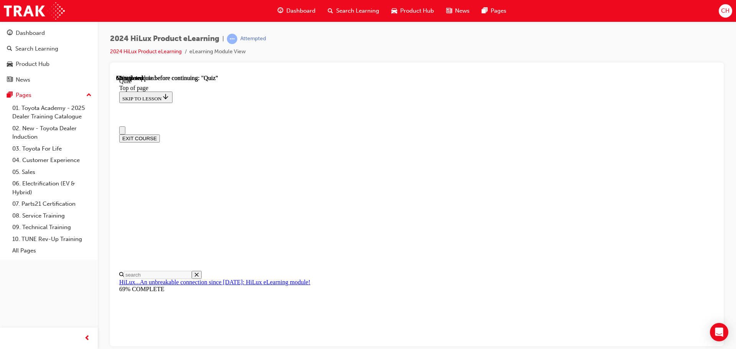
scroll to position [77, 0]
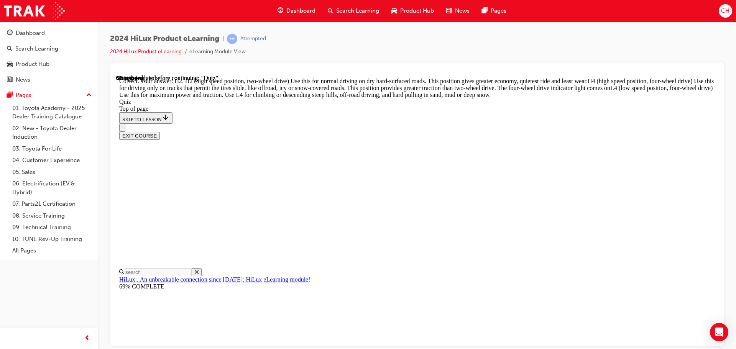
scroll to position [274, 0]
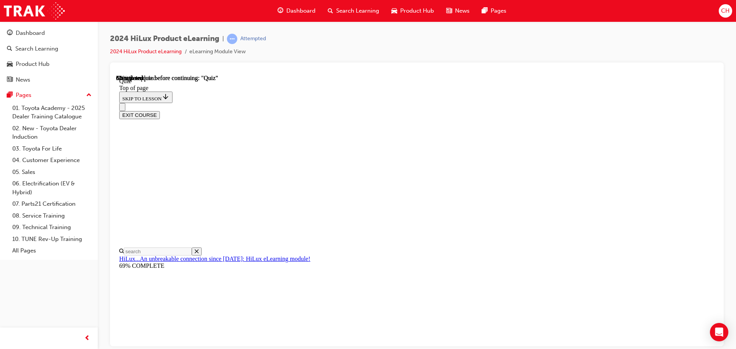
scroll to position [77, 0]
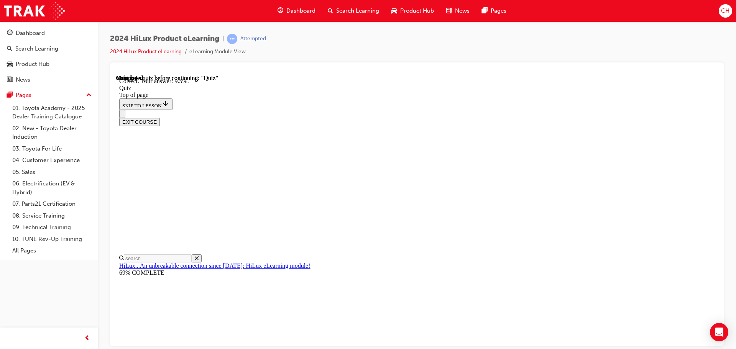
scroll to position [180, 0]
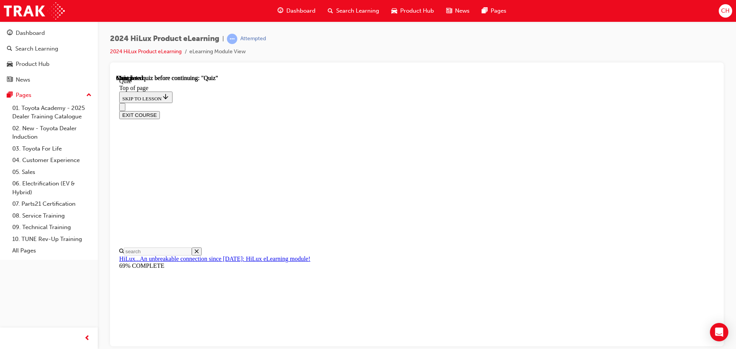
scroll to position [144, 0]
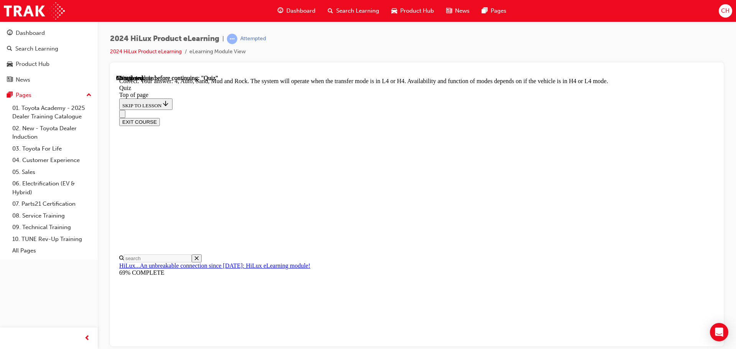
scroll to position [210, 0]
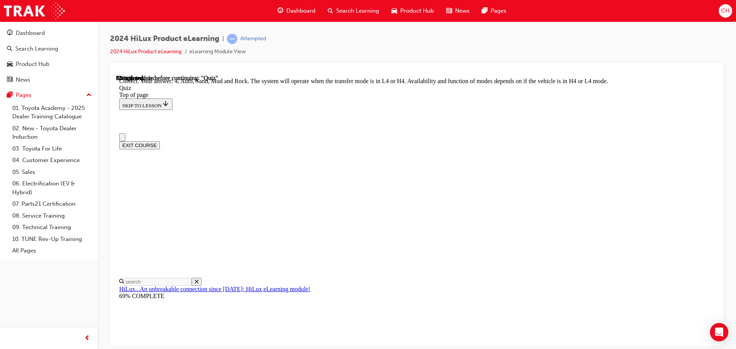
scroll to position [0, 0]
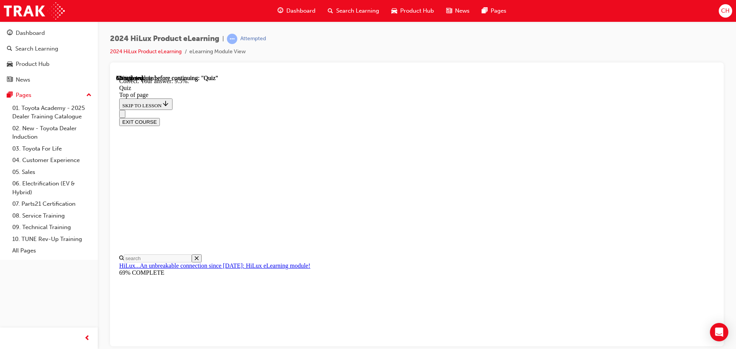
scroll to position [180, 0]
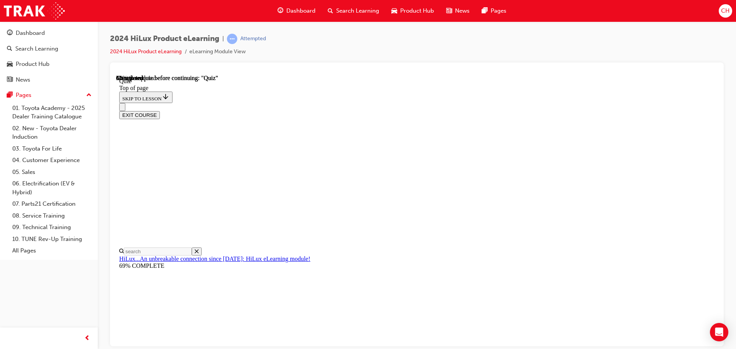
scroll to position [153, 0]
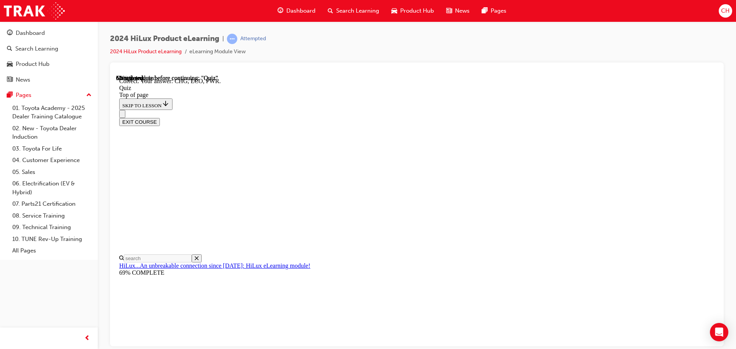
scroll to position [252, 0]
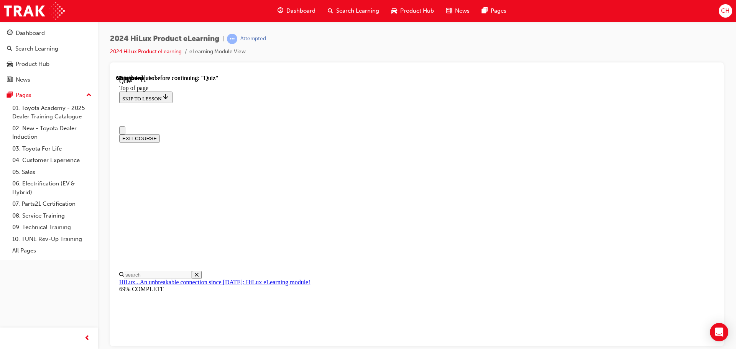
scroll to position [0, 0]
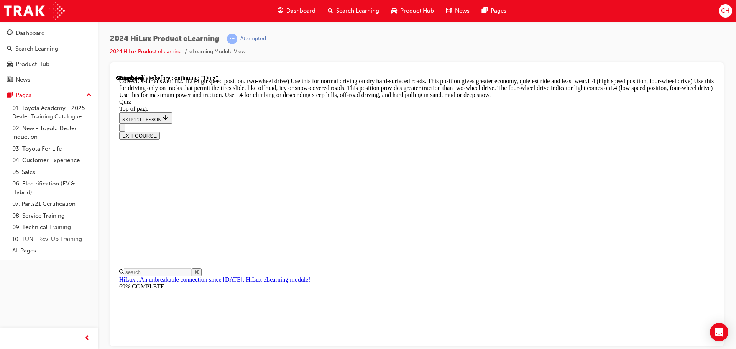
scroll to position [274, 0]
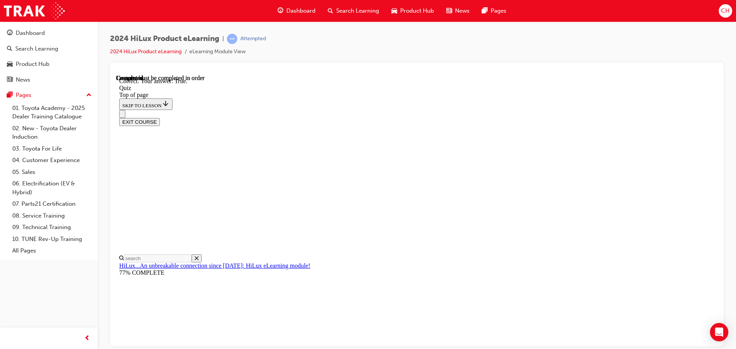
scroll to position [93, 0]
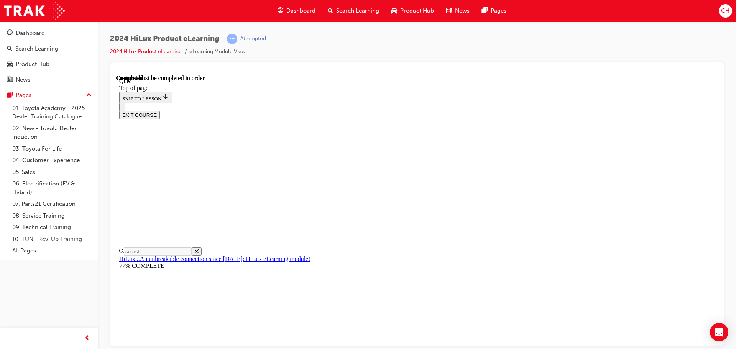
scroll to position [144, 0]
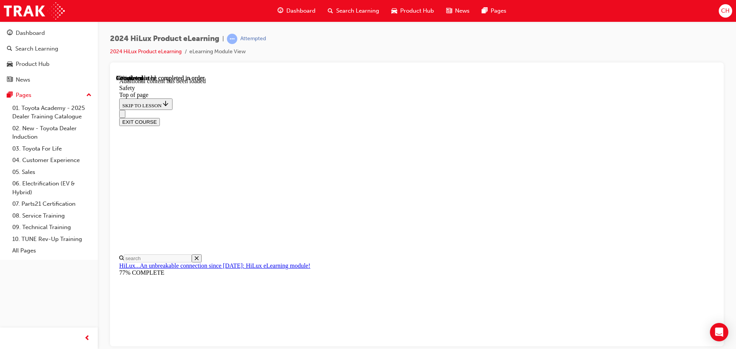
scroll to position [407, 0]
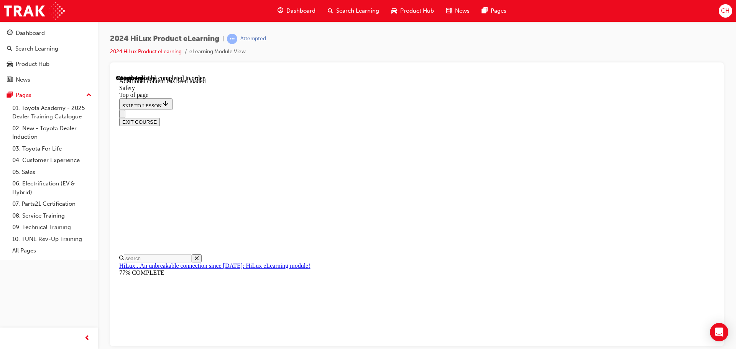
scroll to position [1596, 0]
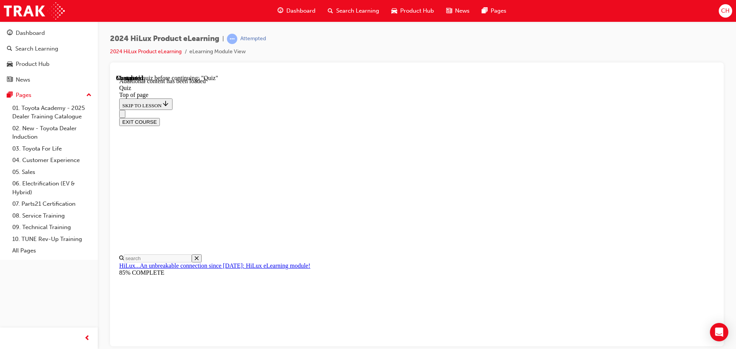
scroll to position [24, 0]
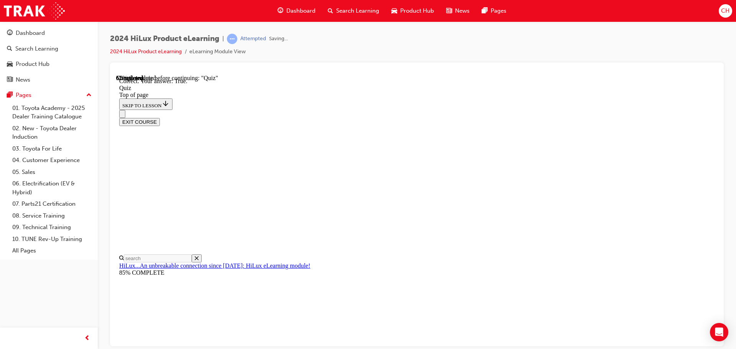
scroll to position [93, 0]
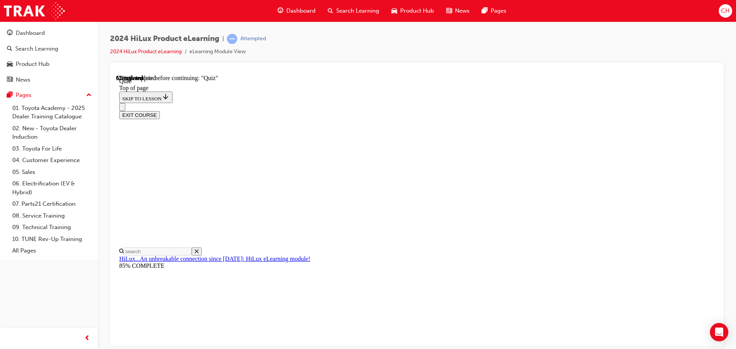
scroll to position [38, 0]
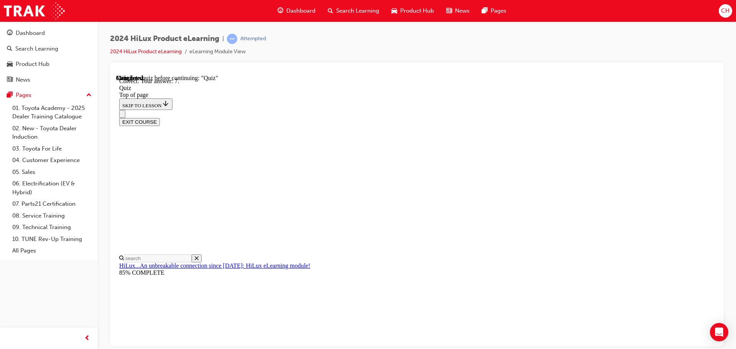
scroll to position [124, 0]
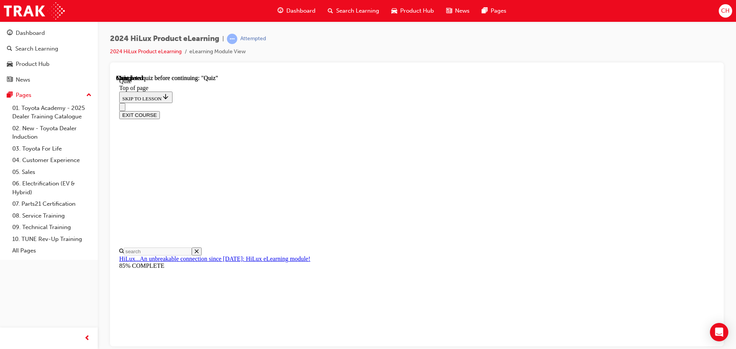
scroll to position [106, 0]
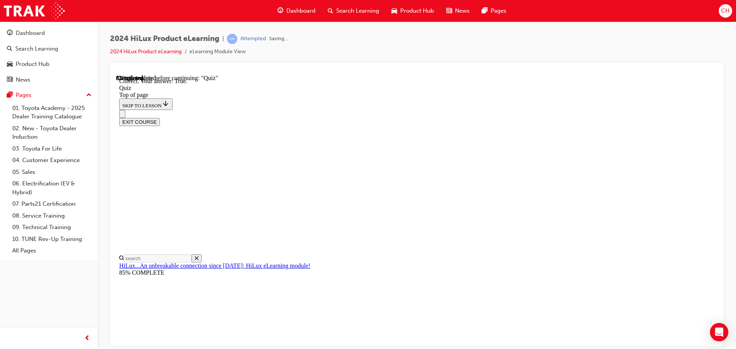
scroll to position [93, 0]
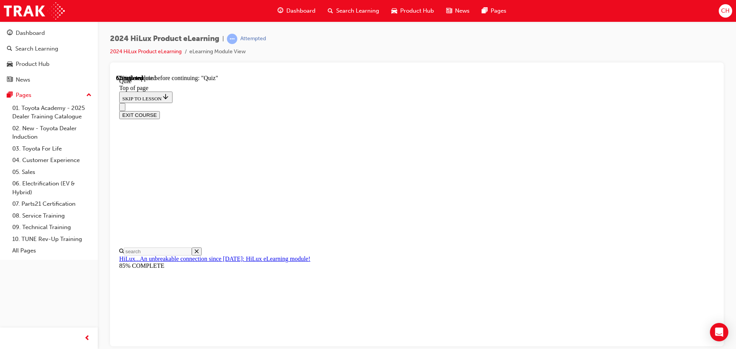
scroll to position [38, 0]
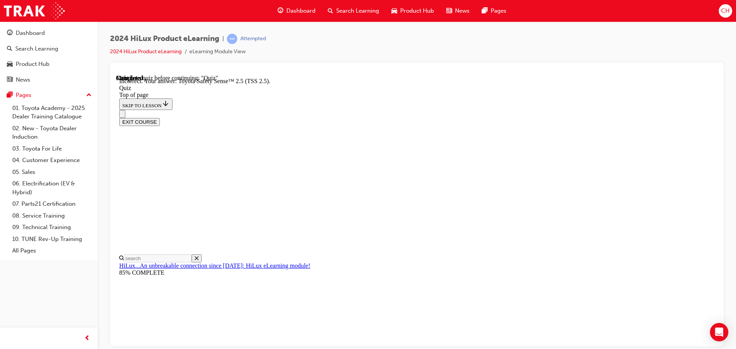
scroll to position [125, 0]
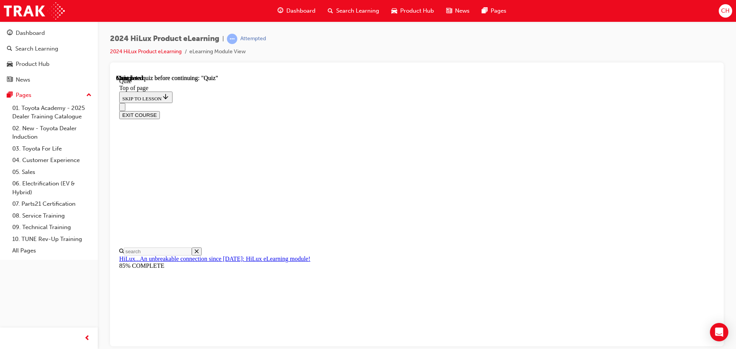
scroll to position [121, 0]
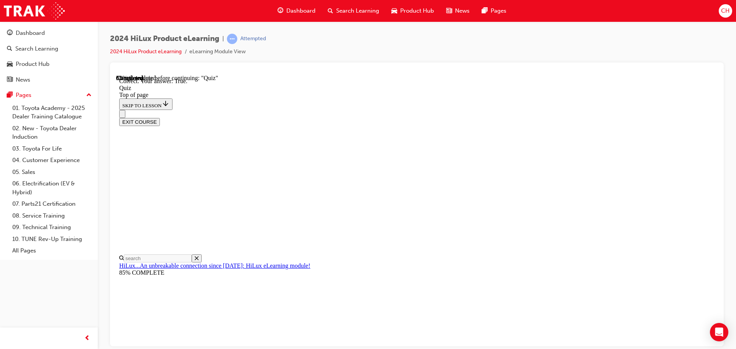
scroll to position [93, 0]
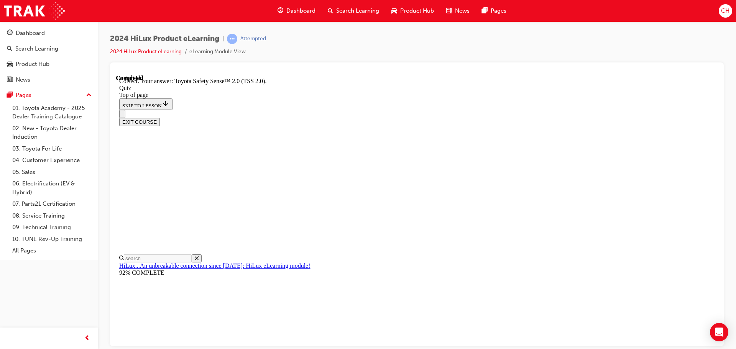
scroll to position [125, 0]
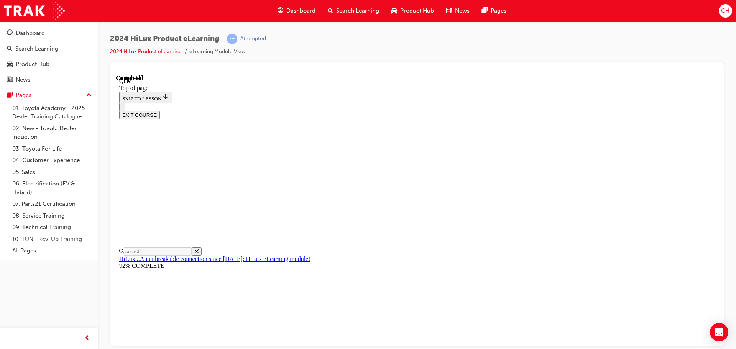
scroll to position [144, 0]
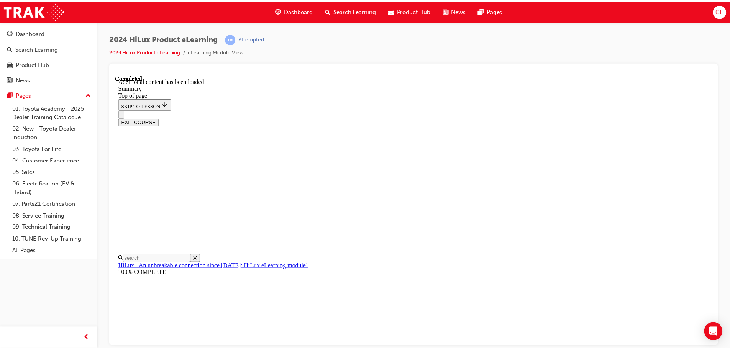
scroll to position [764, 0]
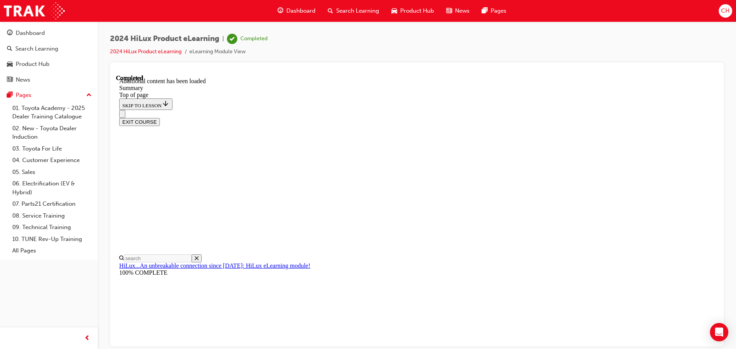
click at [401, 11] on span "Product Hub" at bounding box center [417, 11] width 34 height 9
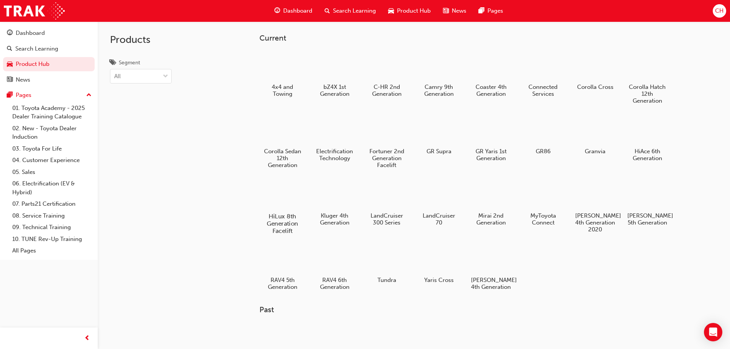
click at [292, 184] on div at bounding box center [282, 194] width 43 height 31
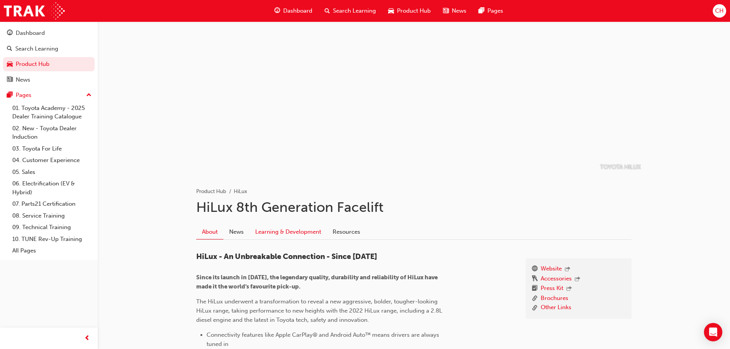
click at [294, 230] on link "Learning & Development" at bounding box center [287, 232] width 77 height 15
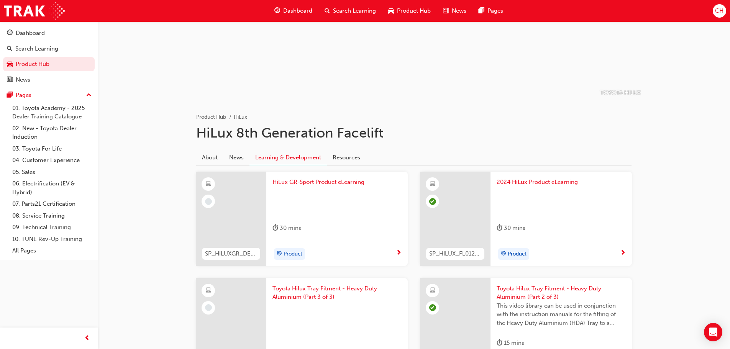
scroll to position [77, 0]
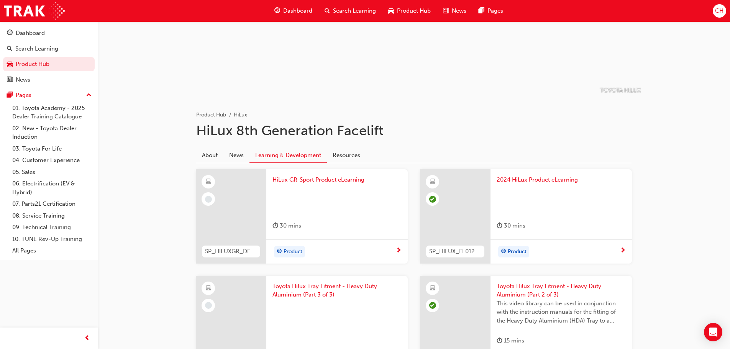
click at [401, 248] on span "next-icon" at bounding box center [399, 251] width 6 height 7
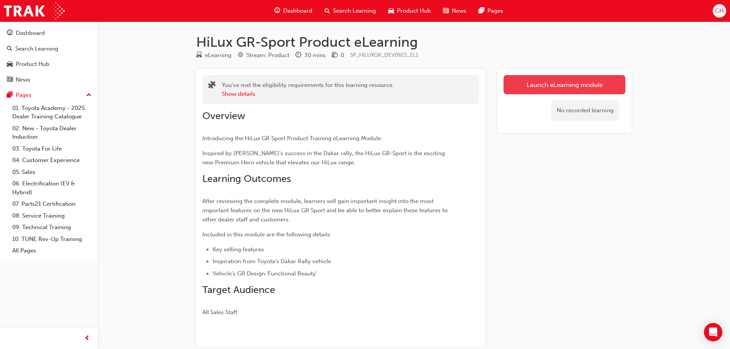
click at [528, 89] on link "Launch eLearning module" at bounding box center [565, 84] width 122 height 19
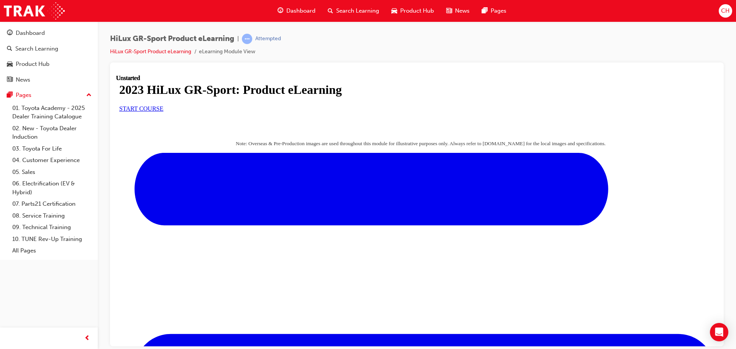
click at [163, 112] on link "START COURSE" at bounding box center [141, 108] width 44 height 7
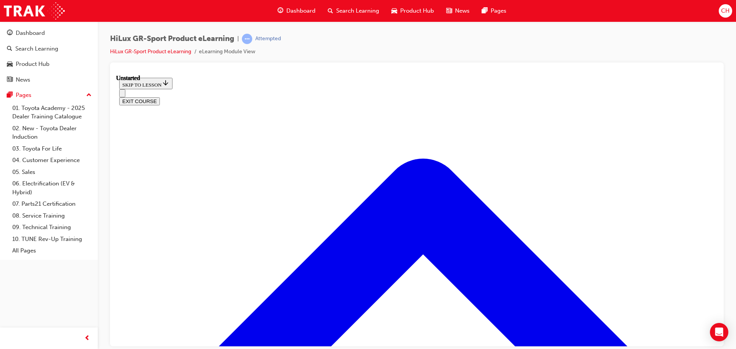
scroll to position [24, 0]
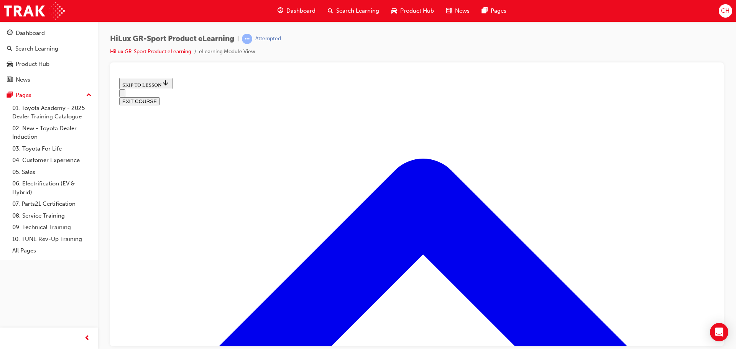
scroll to position [526, 0]
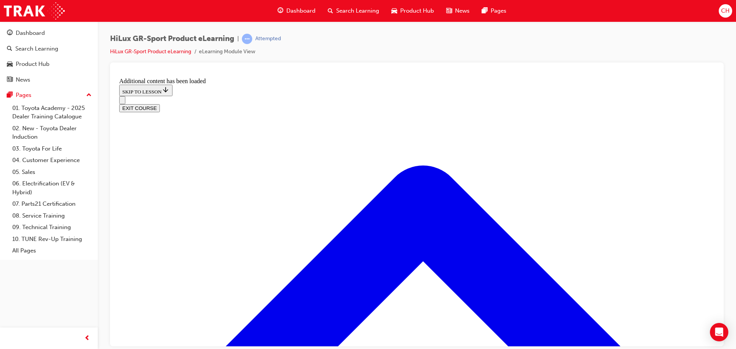
scroll to position [724, 0]
drag, startPoint x: 474, startPoint y: 206, endPoint x: 422, endPoint y: 209, distance: 52.2
drag, startPoint x: 385, startPoint y: 197, endPoint x: 408, endPoint y: 236, distance: 45.0
drag, startPoint x: 359, startPoint y: 288, endPoint x: 384, endPoint y: 203, distance: 88.4
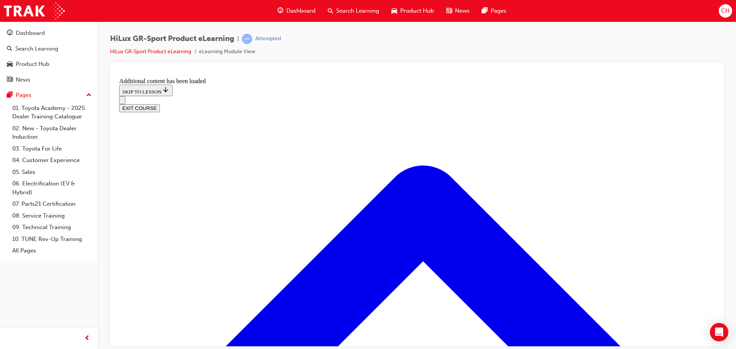
drag, startPoint x: 371, startPoint y: 276, endPoint x: 394, endPoint y: 271, distance: 23.2
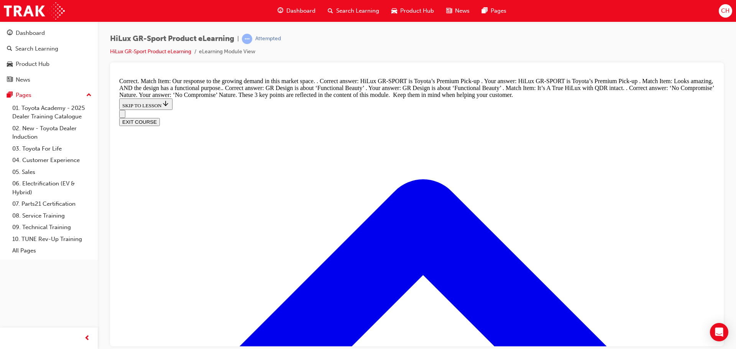
scroll to position [908, 0]
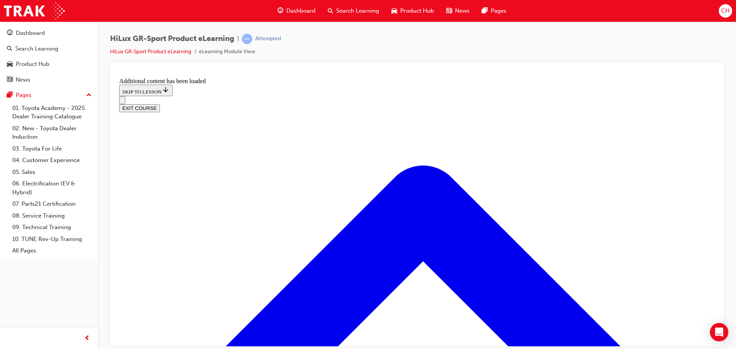
scroll to position [641, 0]
radio input "true"
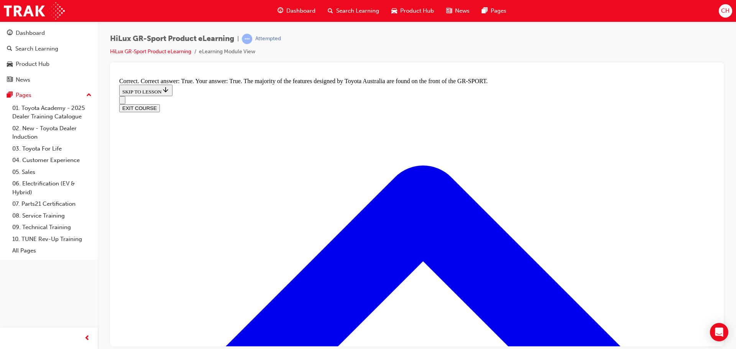
scroll to position [948, 0]
radio input "true"
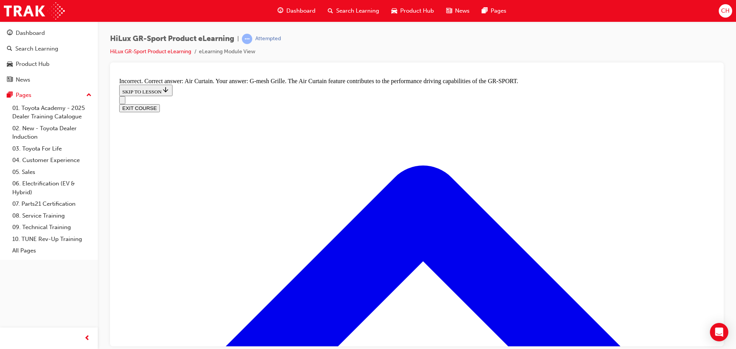
scroll to position [1184, 0]
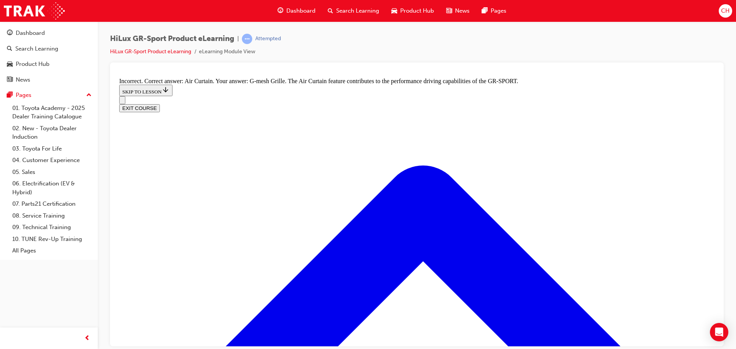
radio input "true"
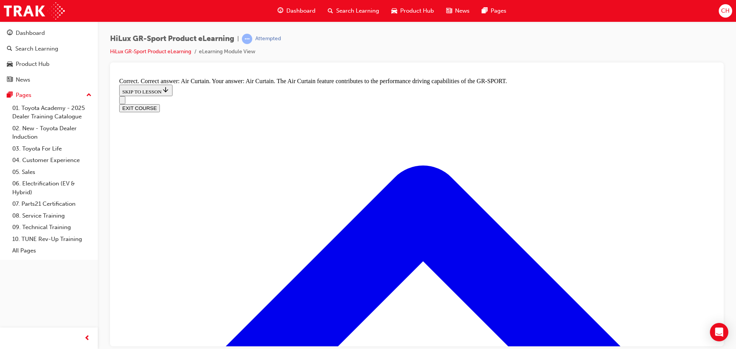
radio input "true"
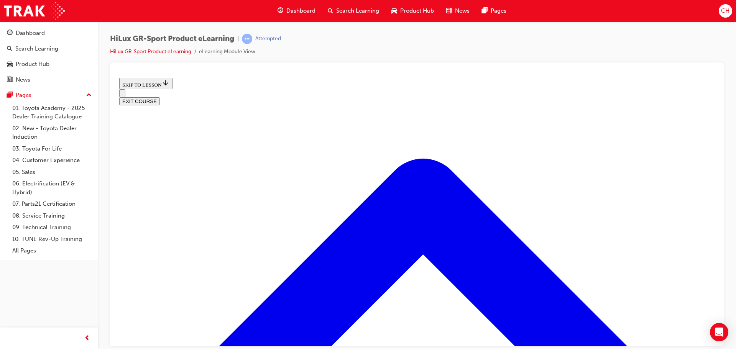
scroll to position [62, 0]
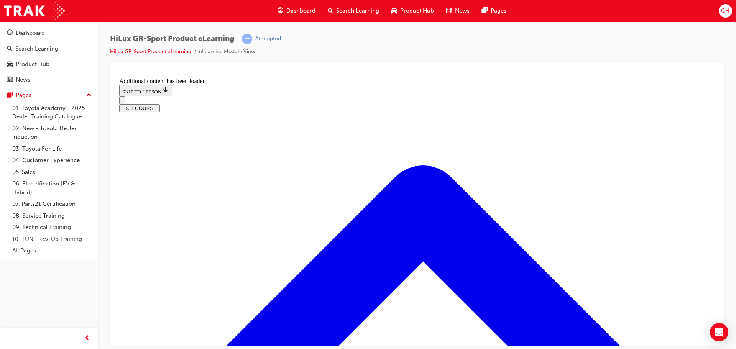
scroll to position [410, 0]
radio input "true"
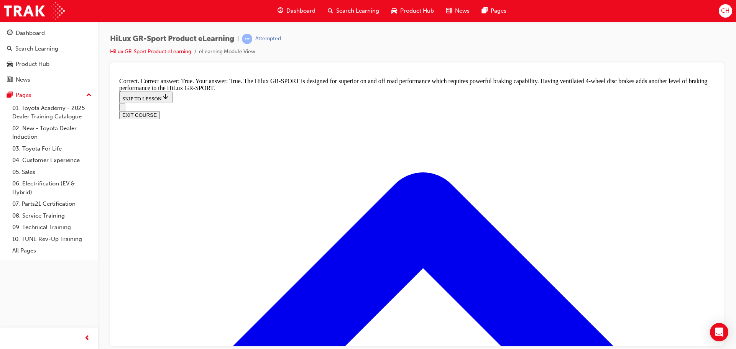
scroll to position [581, 0]
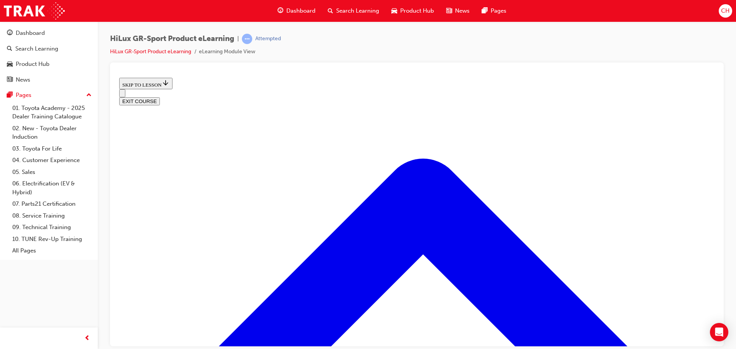
scroll to position [723, 0]
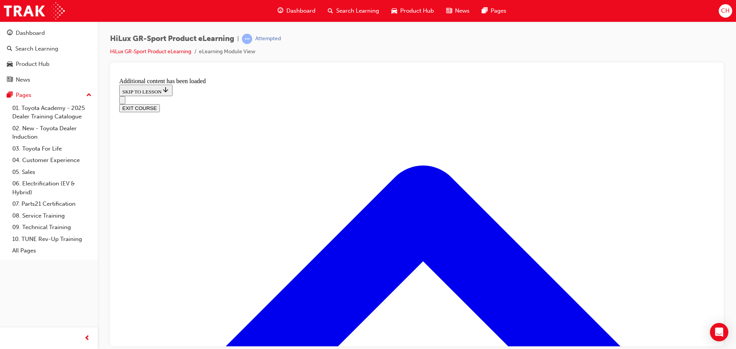
scroll to position [921, 0]
checkbox input "true"
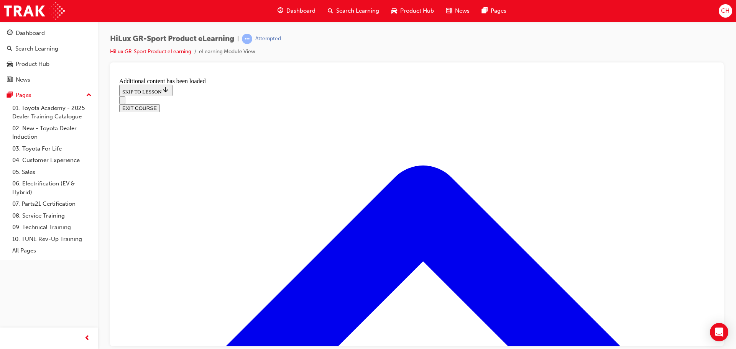
checkbox input "true"
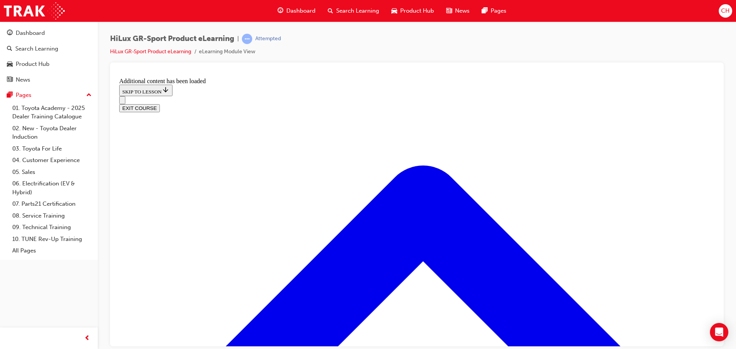
checkbox input "true"
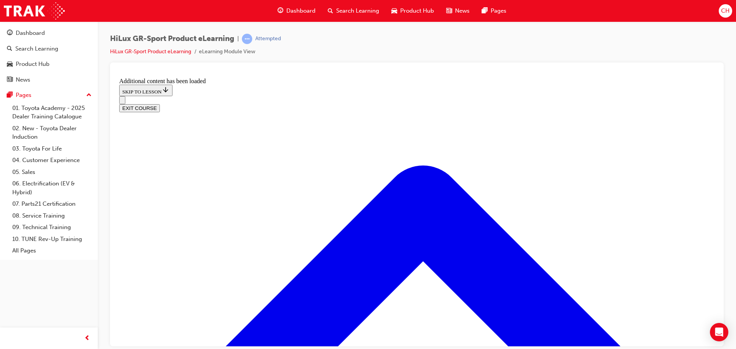
checkbox input "true"
checkbox input "false"
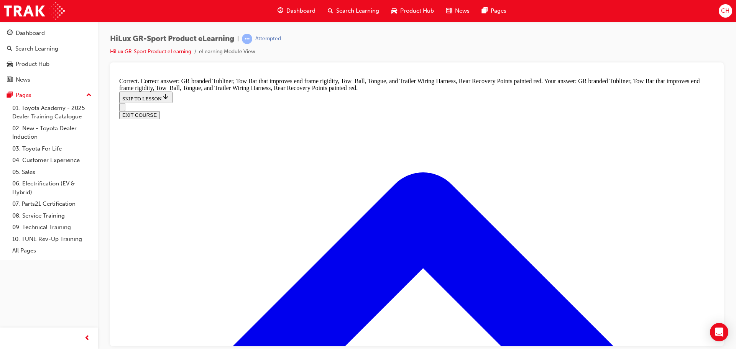
scroll to position [1109, 0]
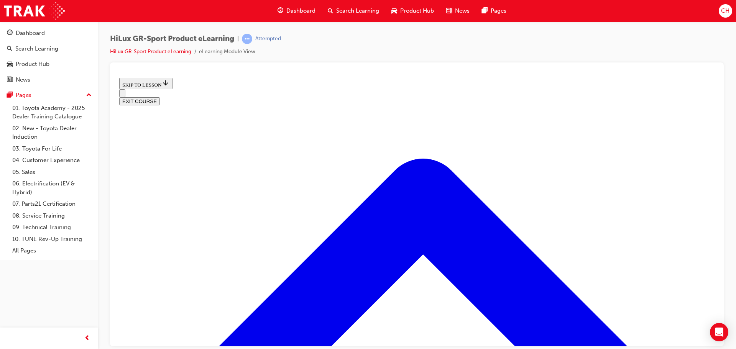
scroll to position [309, 0]
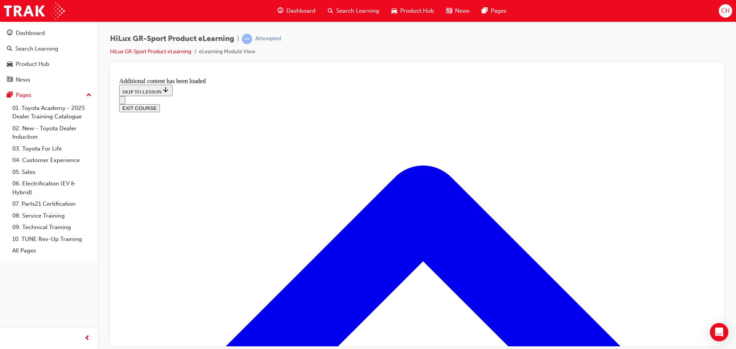
scroll to position [728, 0]
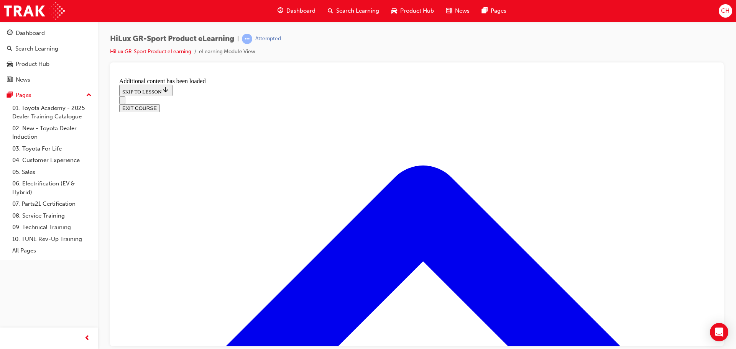
checkbox input "true"
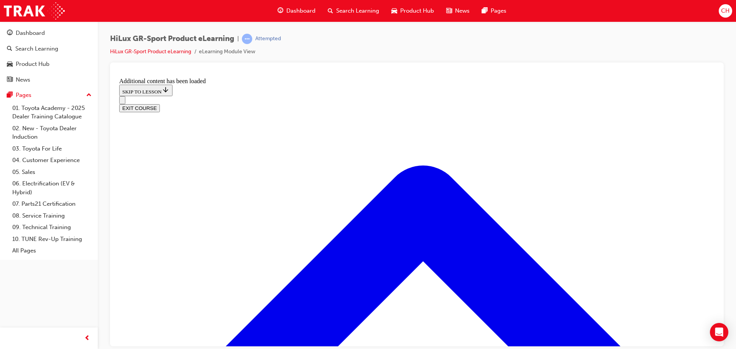
checkbox input "true"
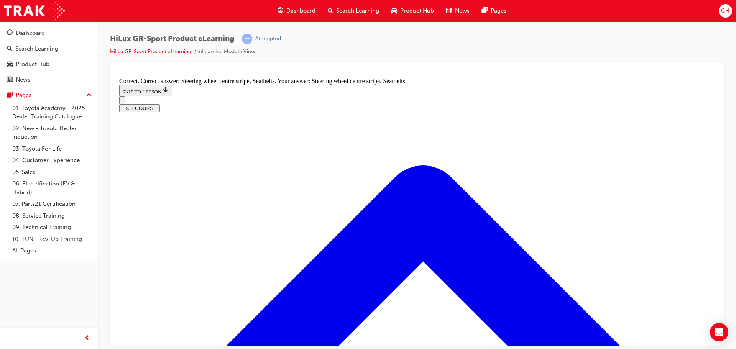
radio input "true"
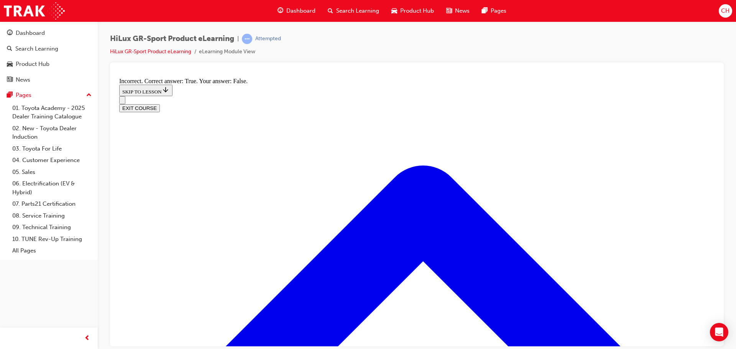
radio input "true"
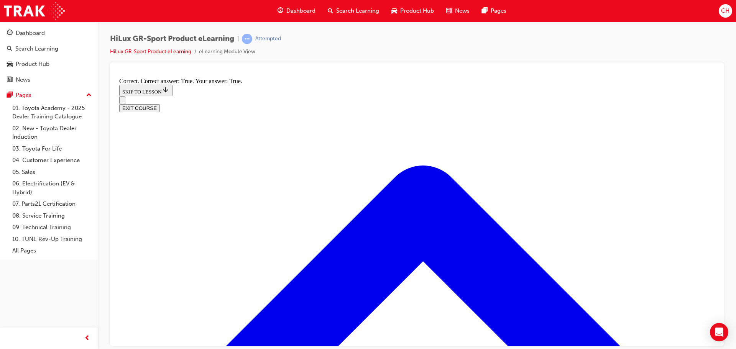
scroll to position [1332, 0]
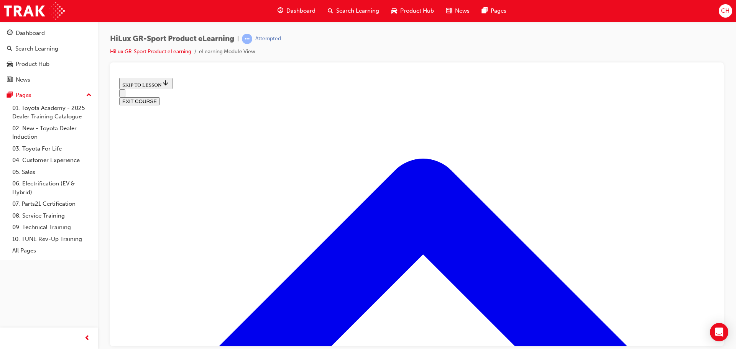
scroll to position [323, 0]
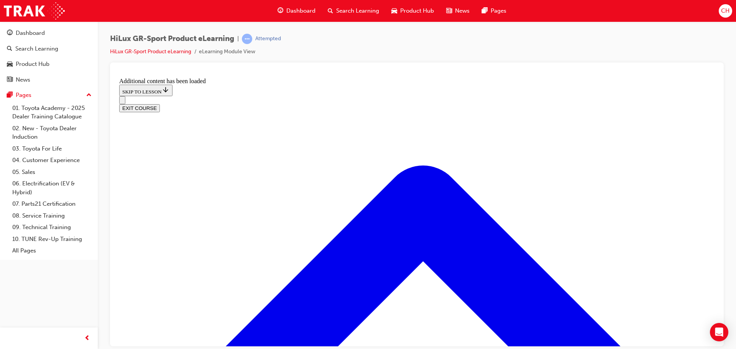
scroll to position [522, 0]
radio input "true"
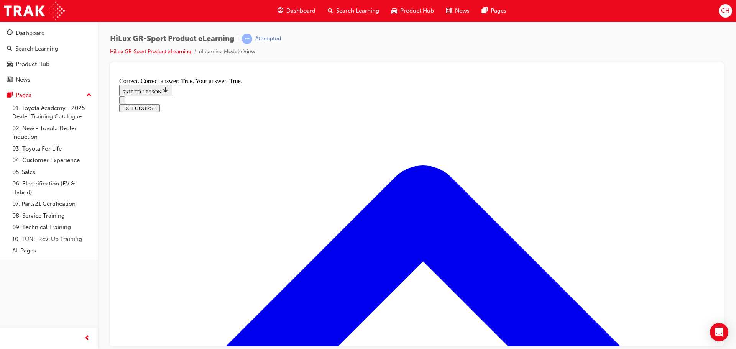
scroll to position [618, 0]
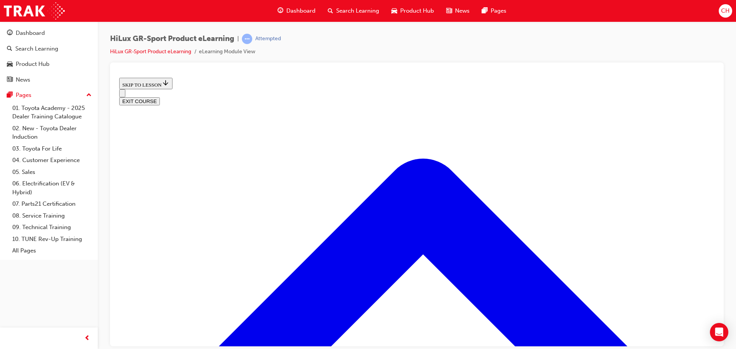
scroll to position [1001, 0]
click at [160, 97] on button "EXIT COURSE" at bounding box center [139, 101] width 41 height 8
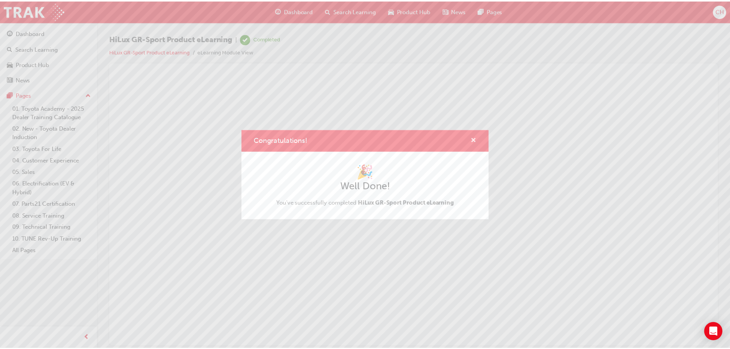
scroll to position [0, 0]
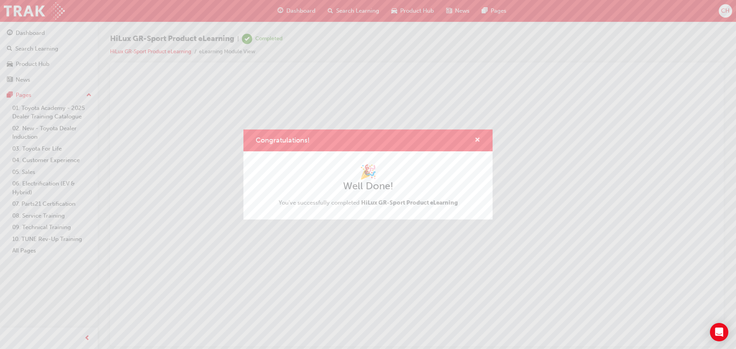
drag, startPoint x: 479, startPoint y: 141, endPoint x: 332, endPoint y: 11, distance: 196.3
click at [479, 141] on span "cross-icon" at bounding box center [477, 140] width 6 height 7
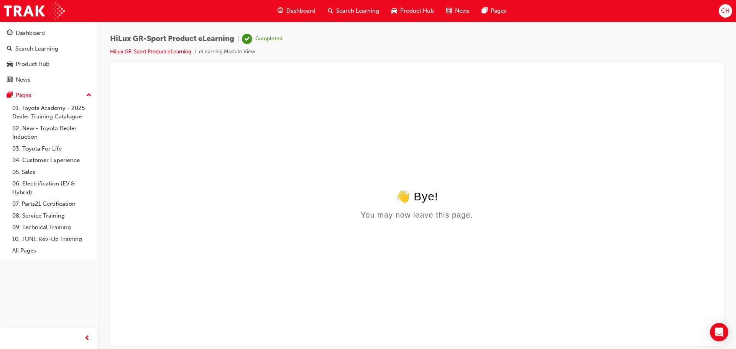
click at [421, 17] on div "Product Hub" at bounding box center [412, 11] width 55 height 16
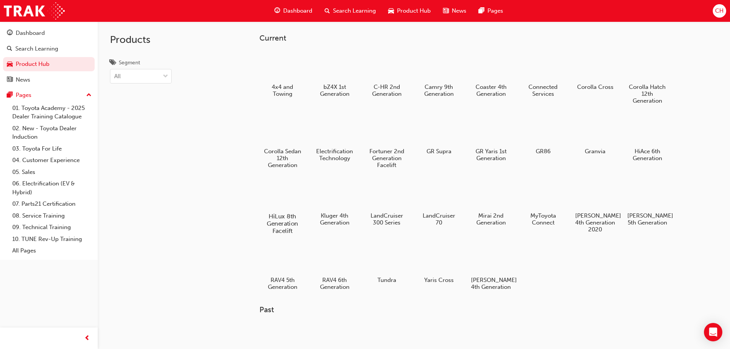
click at [300, 190] on div at bounding box center [282, 194] width 43 height 31
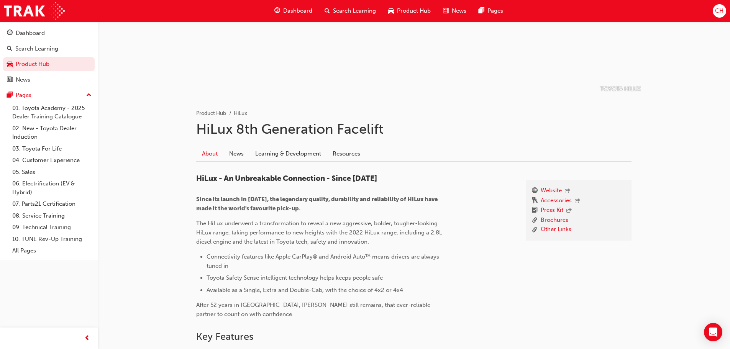
scroll to position [77, 0]
click at [309, 155] on link "Learning & Development" at bounding box center [287, 155] width 77 height 15
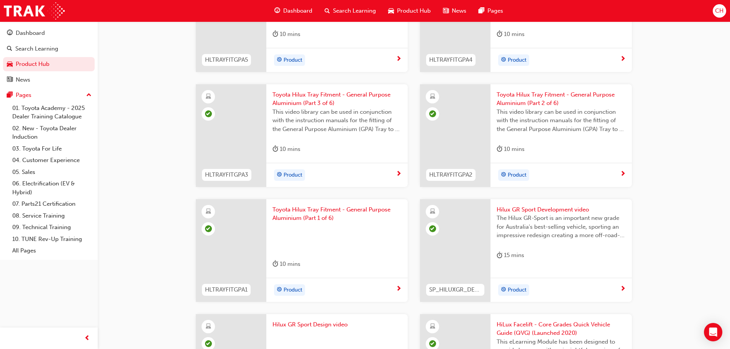
scroll to position [422, 0]
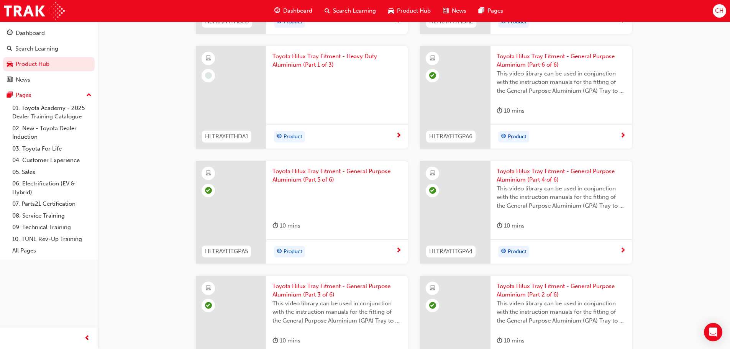
click at [420, 12] on span "Product Hub" at bounding box center [414, 11] width 34 height 9
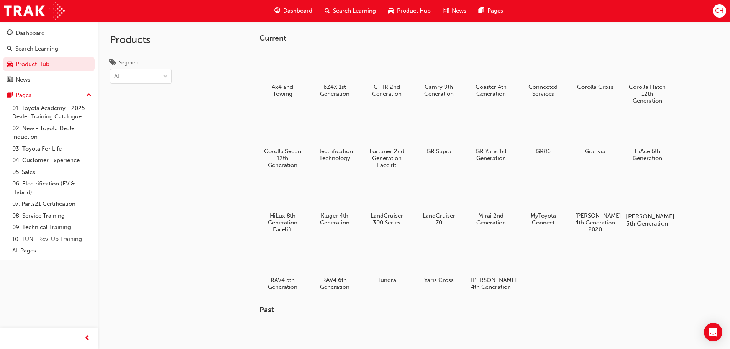
click at [656, 198] on div at bounding box center [647, 194] width 43 height 31
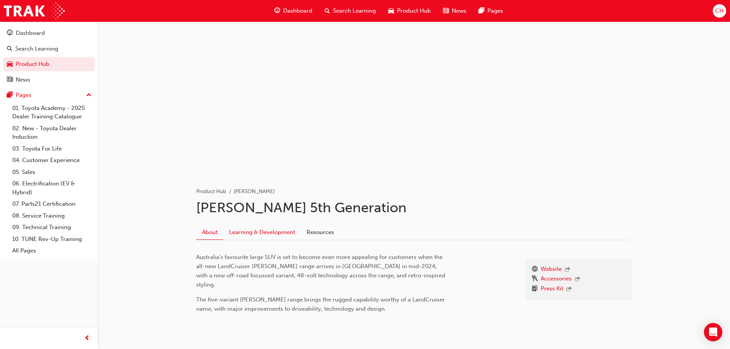
click at [269, 232] on link "Learning & Development" at bounding box center [261, 232] width 77 height 15
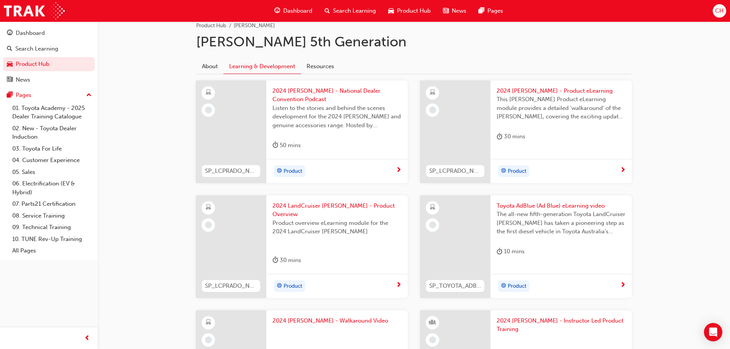
scroll to position [269, 0]
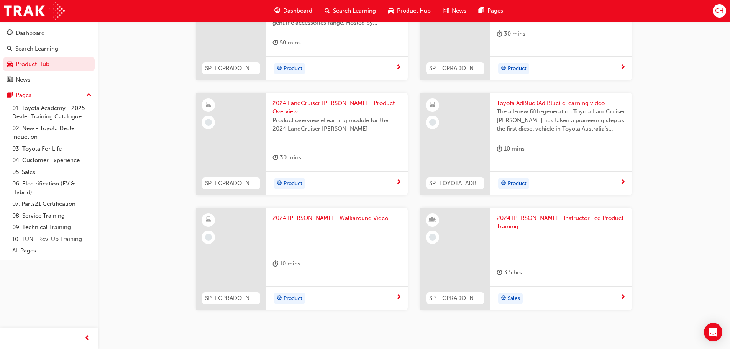
click at [398, 294] on span "next-icon" at bounding box center [399, 297] width 6 height 7
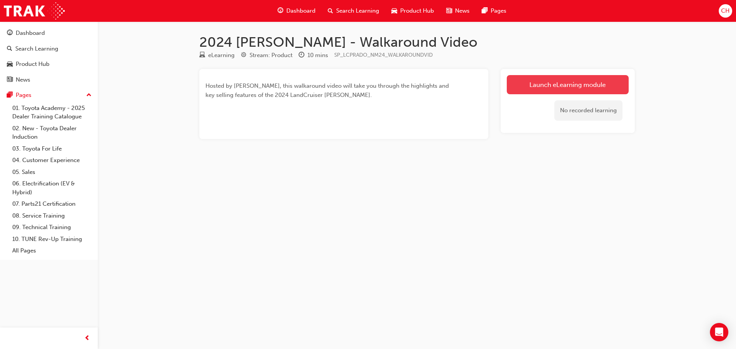
click at [543, 88] on link "Launch eLearning module" at bounding box center [568, 84] width 122 height 19
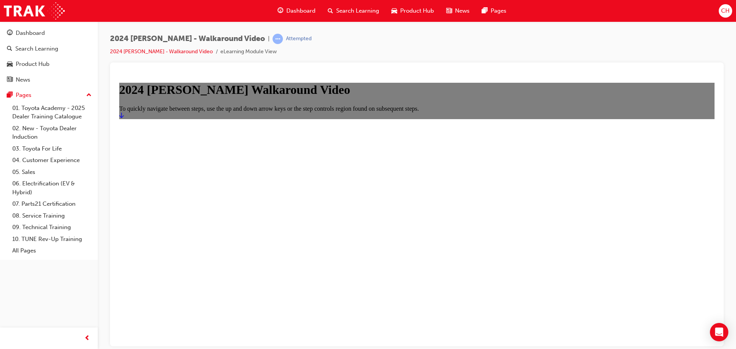
click at [124, 118] on link "Start" at bounding box center [121, 115] width 5 height 7
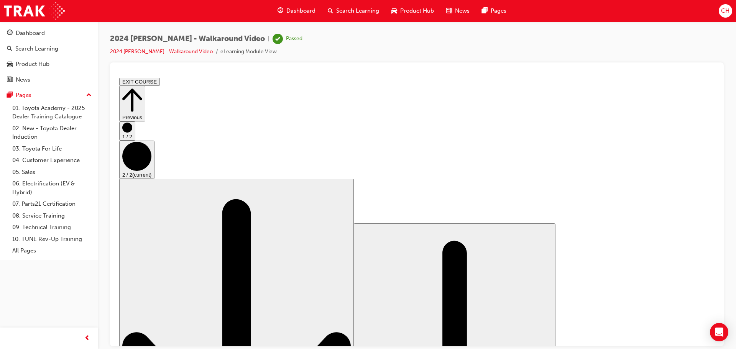
click at [160, 78] on button "EXIT COURSE" at bounding box center [139, 81] width 41 height 8
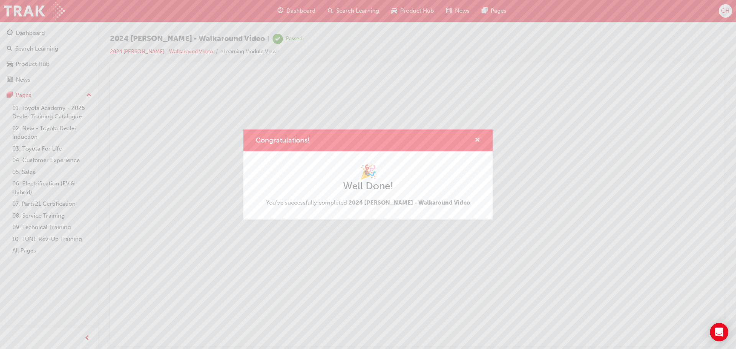
click at [474, 140] on span "cross-icon" at bounding box center [477, 140] width 6 height 7
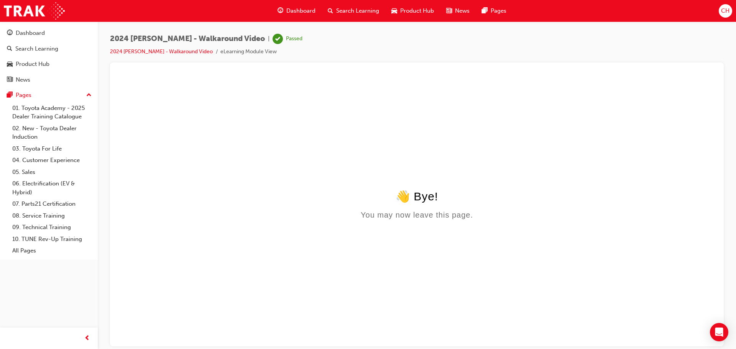
click at [402, 9] on span "Product Hub" at bounding box center [417, 11] width 34 height 9
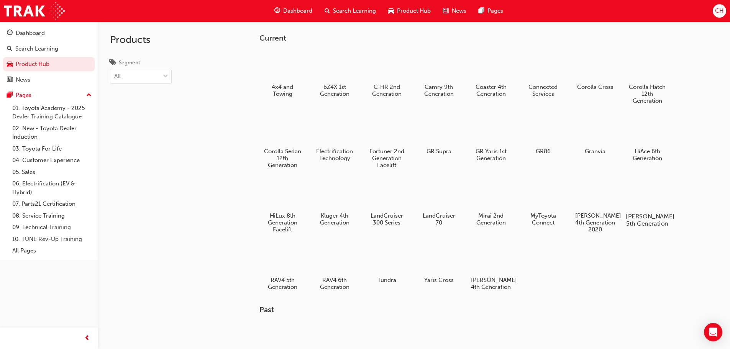
click at [643, 199] on div at bounding box center [647, 194] width 43 height 31
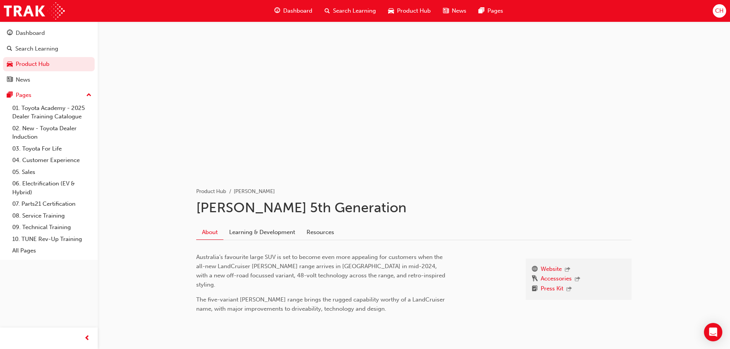
scroll to position [19, 0]
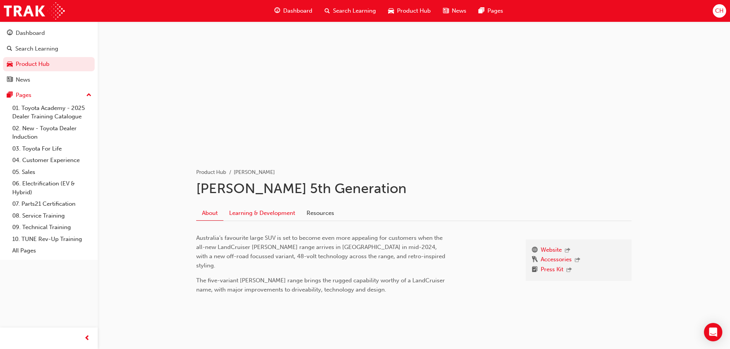
click at [273, 211] on link "Learning & Development" at bounding box center [261, 213] width 77 height 15
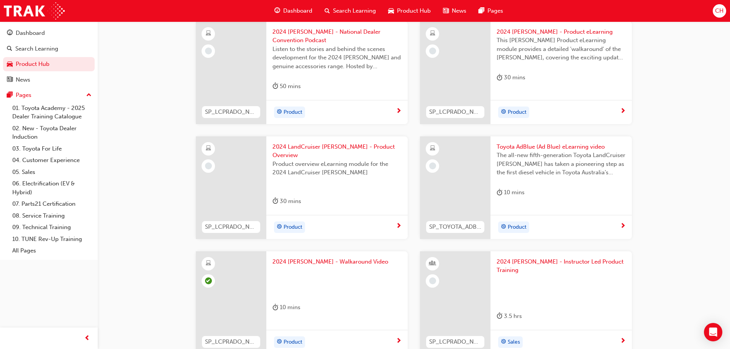
scroll to position [269, 0]
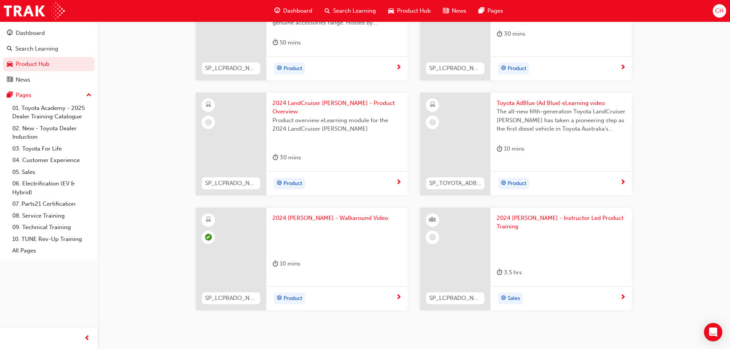
click at [621, 179] on span "next-icon" at bounding box center [623, 182] width 6 height 7
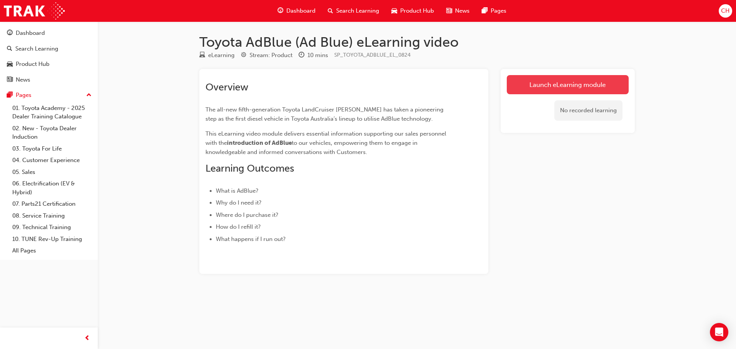
click at [563, 85] on link "Launch eLearning module" at bounding box center [568, 84] width 122 height 19
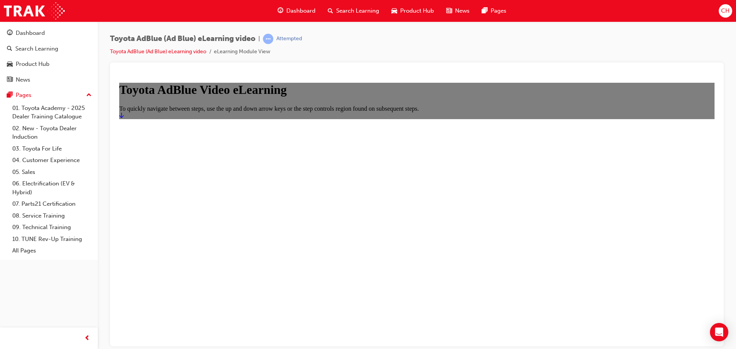
click at [124, 118] on icon "Start" at bounding box center [121, 115] width 5 height 6
